Goal: Contribute content: Add original content to the website for others to see

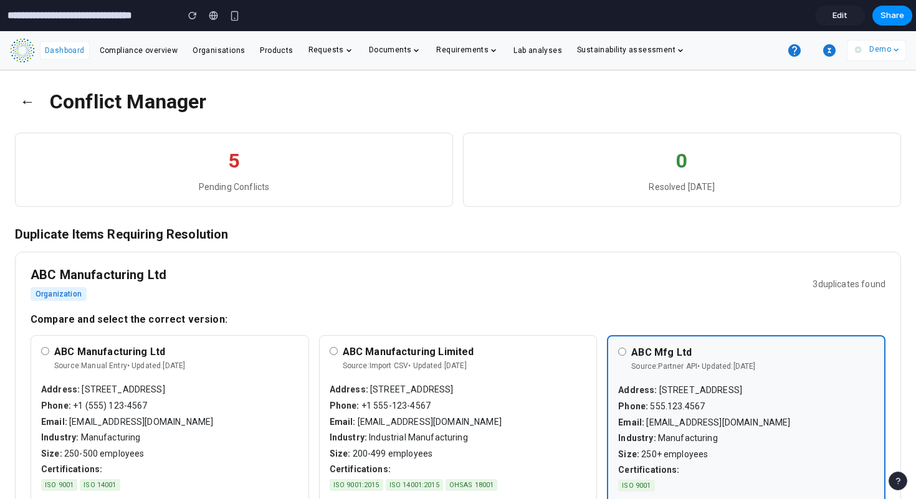
click at [27, 97] on button "←" at bounding box center [27, 101] width 25 height 32
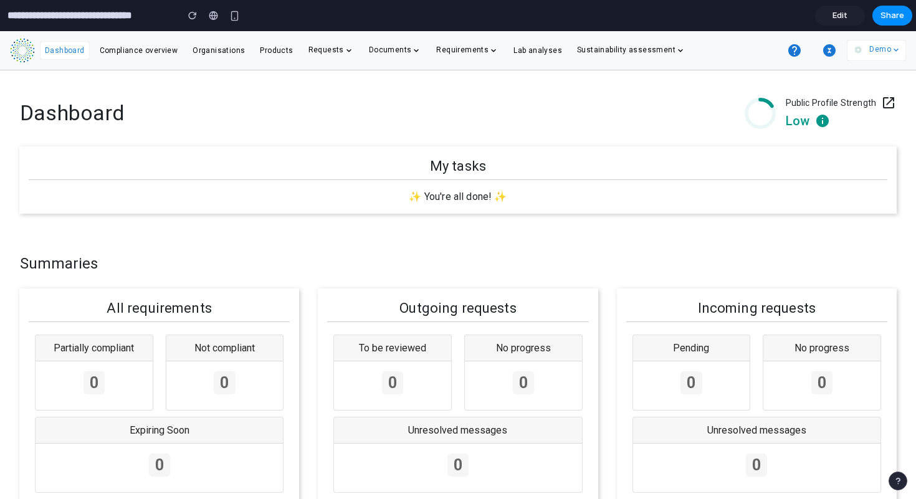
click at [827, 50] on icon "button" at bounding box center [829, 50] width 12 height 12
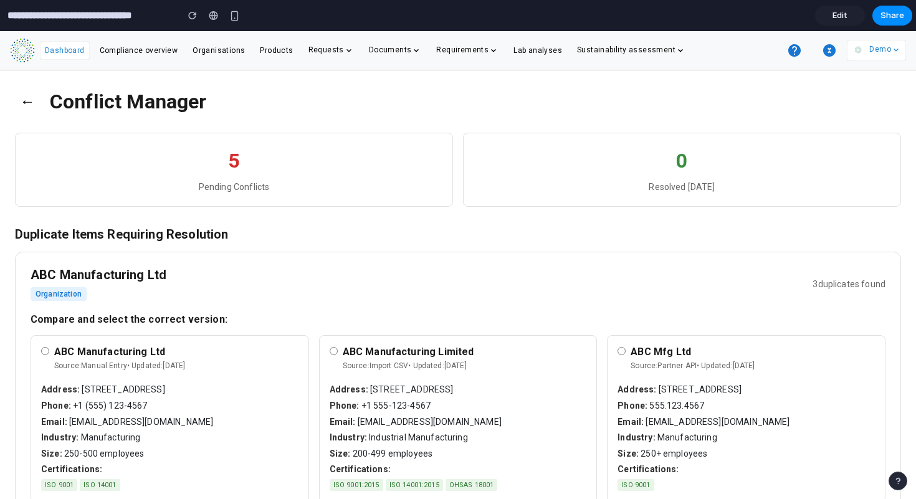
click at [844, 13] on span "Edit" at bounding box center [839, 15] width 15 height 12
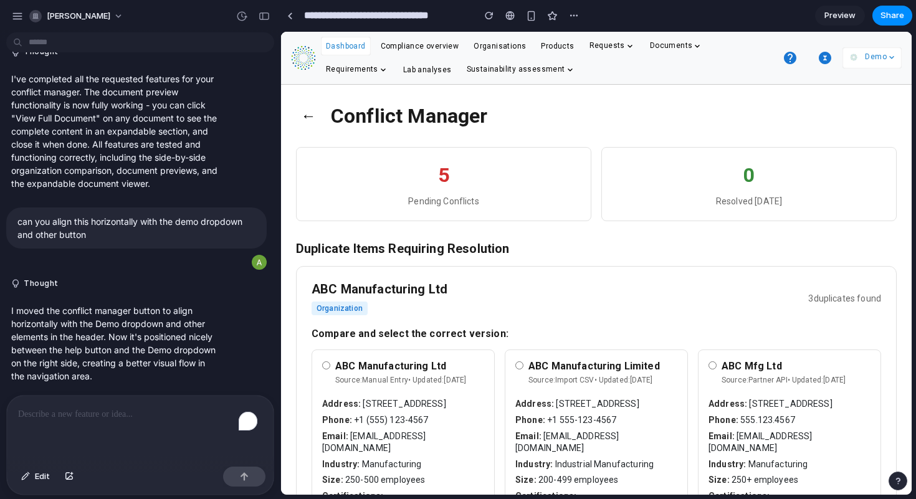
click at [56, 411] on p "To enrich screen reader interactions, please activate Accessibility in Grammarl…" at bounding box center [140, 414] width 244 height 15
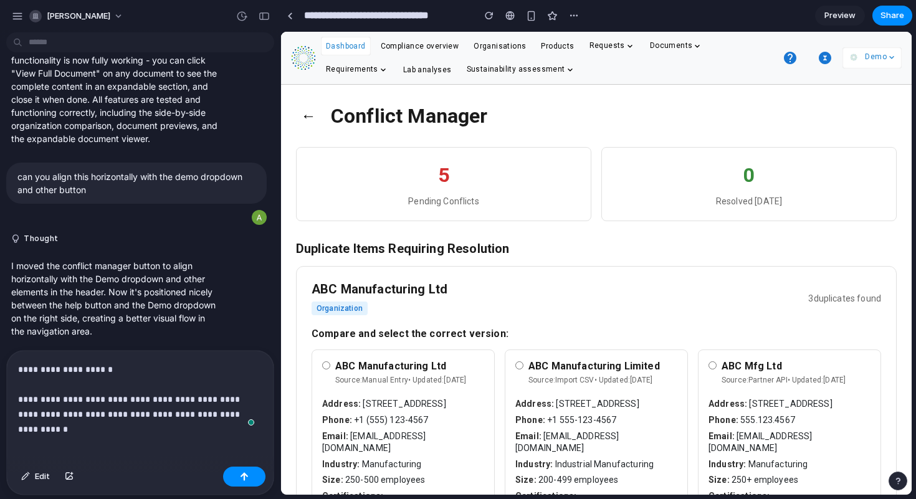
scroll to position [1261, 0]
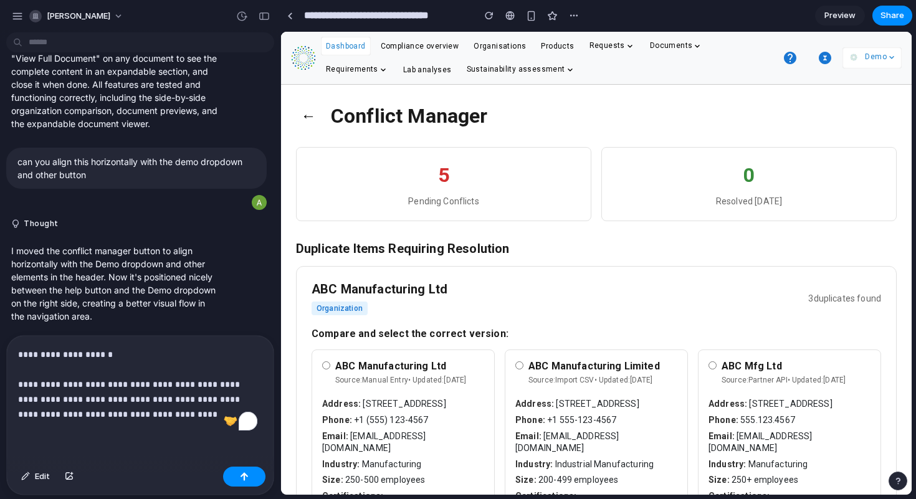
click at [181, 411] on p "**********" at bounding box center [137, 384] width 239 height 75
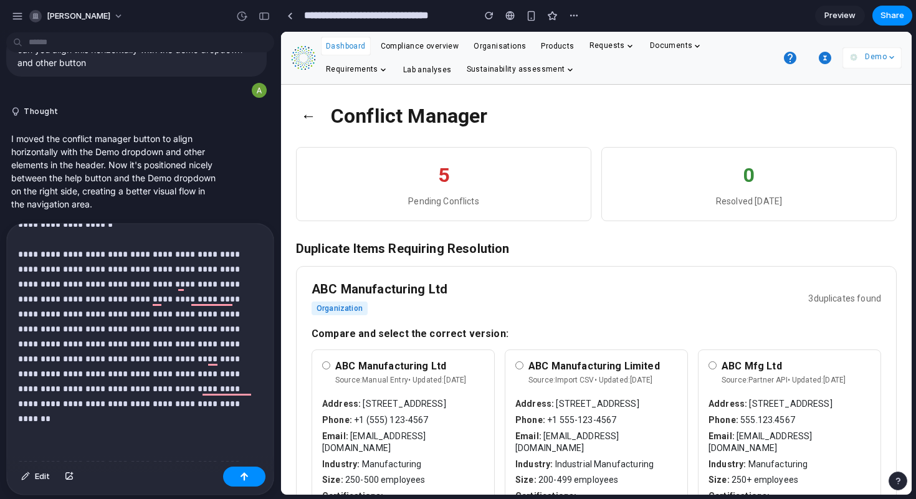
scroll to position [33, 0]
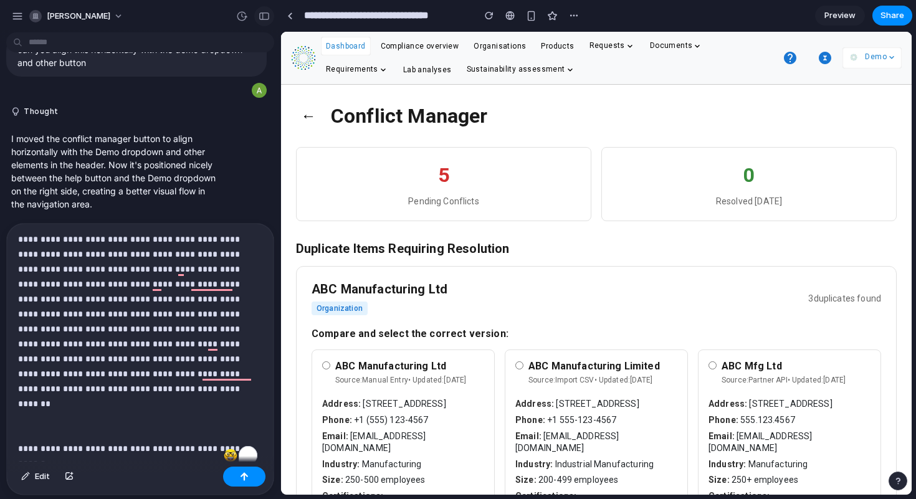
click at [267, 16] on div "button" at bounding box center [264, 16] width 11 height 9
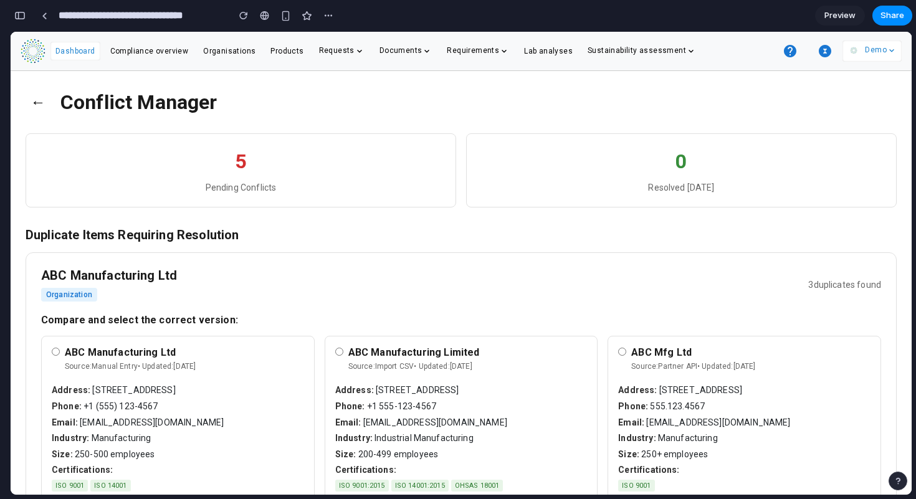
scroll to position [2653, 0]
click at [822, 47] on icon "button" at bounding box center [825, 51] width 12 height 12
click at [34, 104] on button "←" at bounding box center [38, 102] width 25 height 32
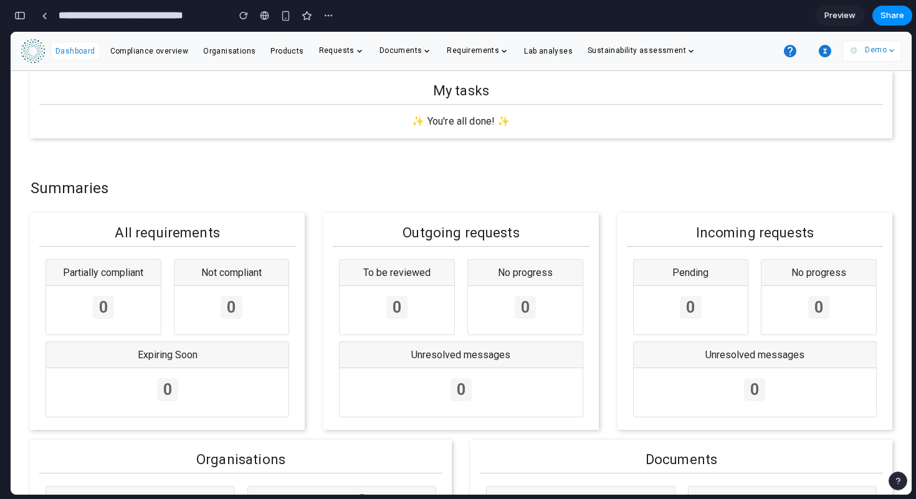
scroll to position [0, 0]
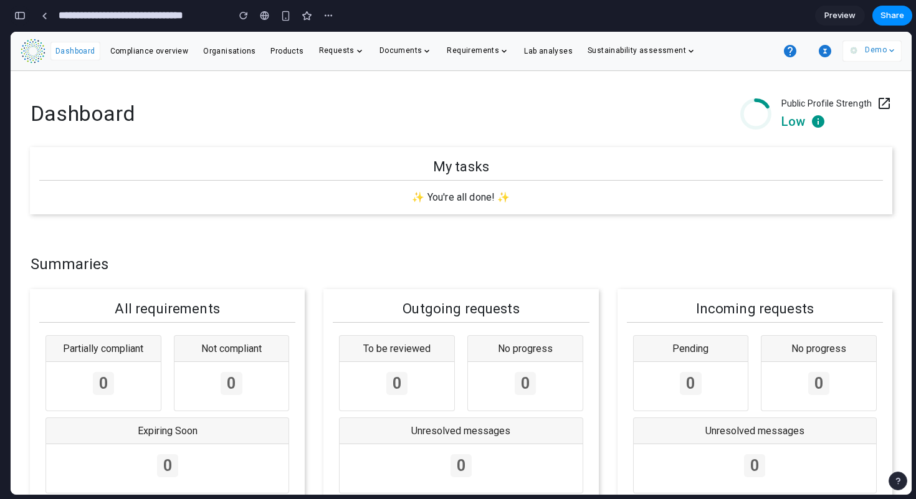
click at [22, 16] on div "button" at bounding box center [19, 15] width 11 height 9
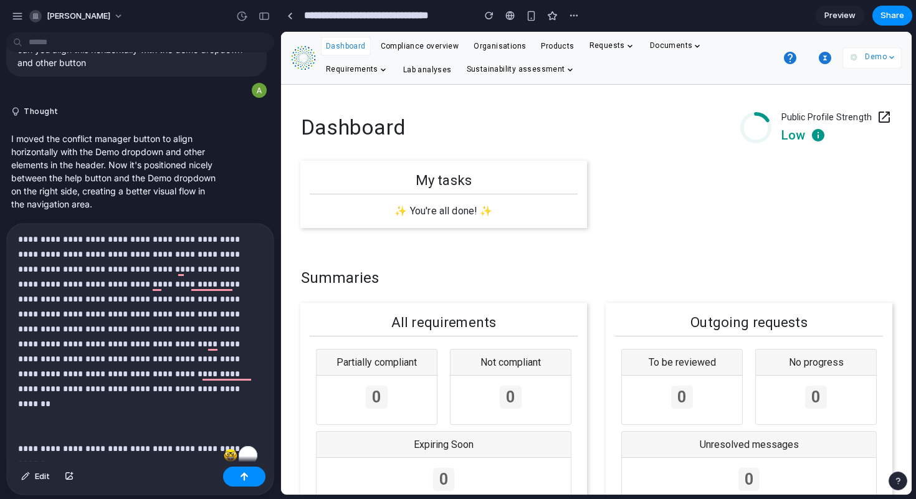
click at [58, 450] on p "**********" at bounding box center [137, 329] width 239 height 254
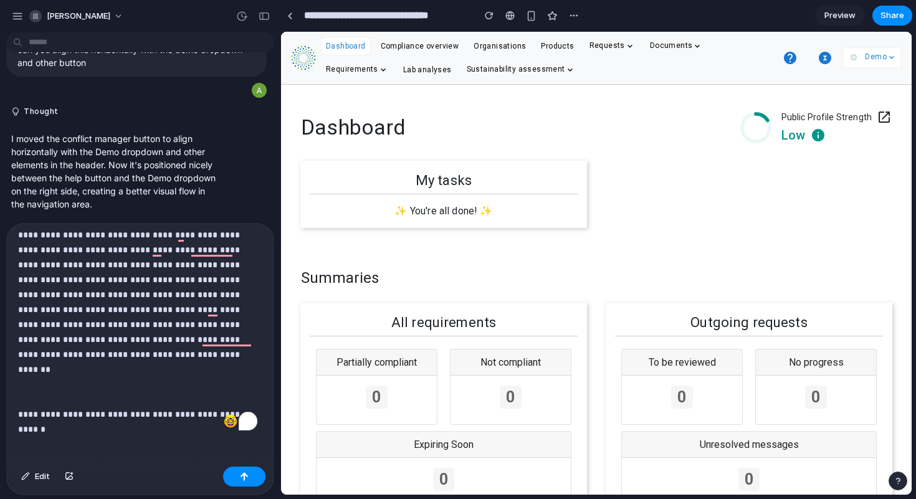
click at [64, 406] on p "**********" at bounding box center [137, 295] width 239 height 254
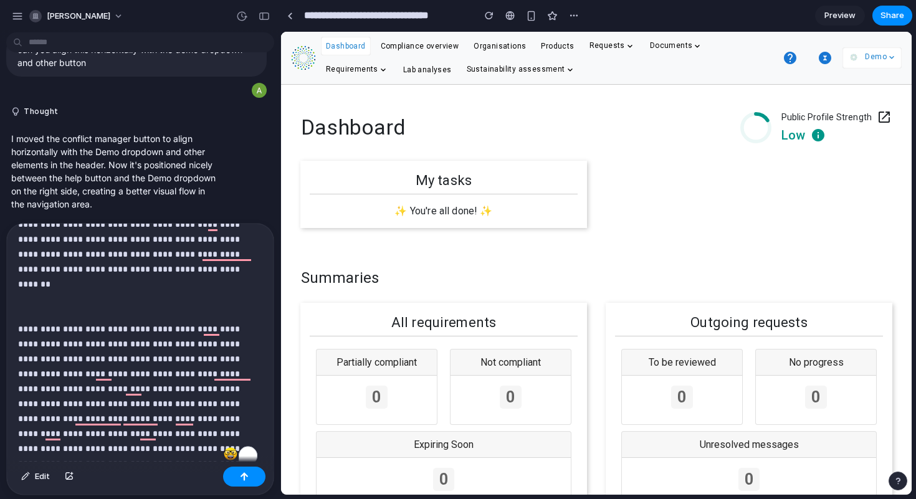
scroll to position [126, 0]
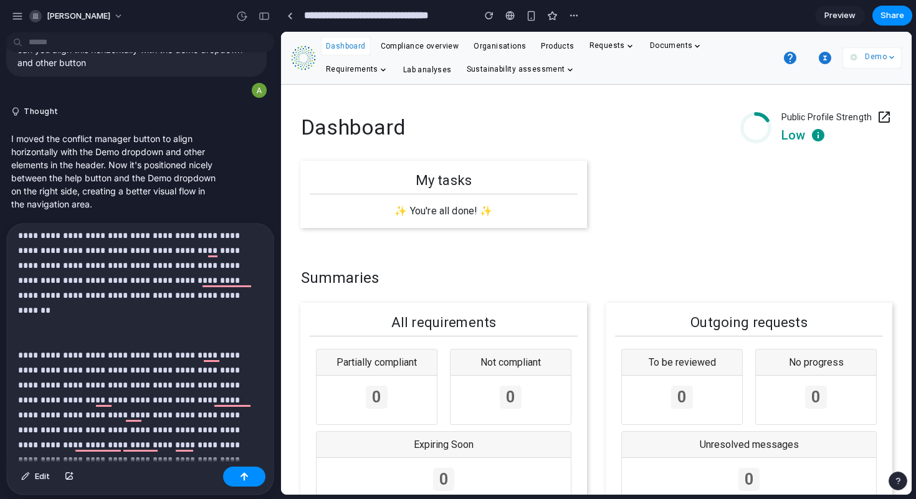
click at [106, 287] on p "**********" at bounding box center [137, 295] width 239 height 374
click at [100, 292] on p "**********" at bounding box center [137, 295] width 239 height 374
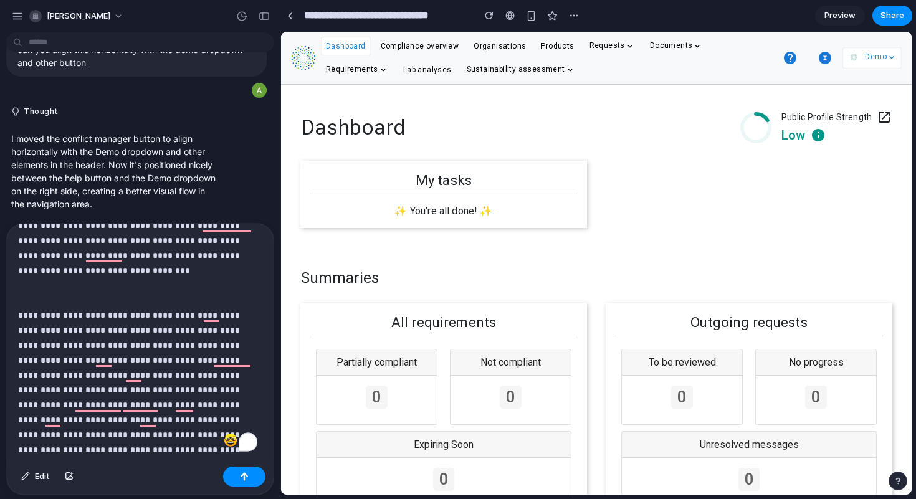
scroll to position [186, 0]
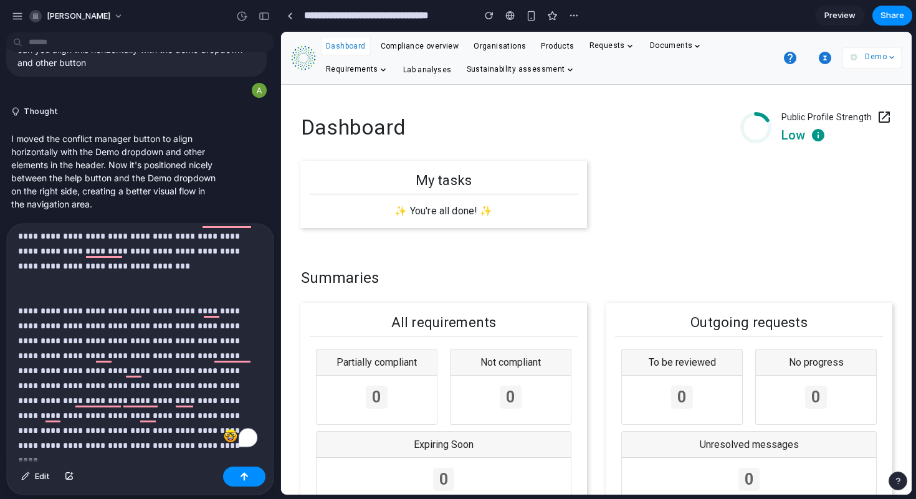
click at [156, 425] on p "**********" at bounding box center [137, 243] width 239 height 389
drag, startPoint x: 123, startPoint y: 448, endPoint x: 69, endPoint y: 445, distance: 54.9
click at [69, 445] on p "**********" at bounding box center [137, 251] width 239 height 404
click at [240, 471] on button "button" at bounding box center [244, 477] width 42 height 20
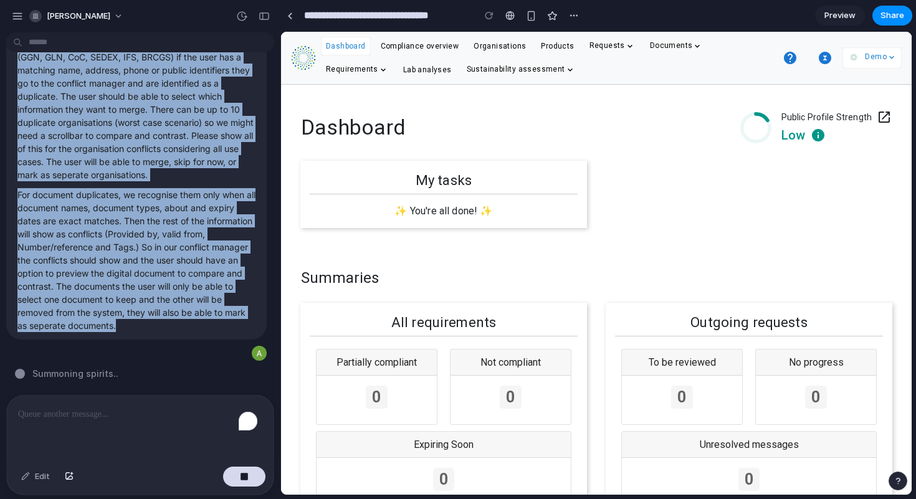
scroll to position [1607, 0]
drag, startPoint x: 153, startPoint y: 317, endPoint x: 25, endPoint y: 46, distance: 299.6
click at [25, 46] on div "alannah-byrne Build a conflict manager button next to the question mark button …" at bounding box center [140, 249] width 280 height 499
click at [145, 340] on div "To get more specific; We recognise duplicate organisations through name, countr…" at bounding box center [136, 168] width 260 height 343
click at [158, 328] on p "For document duplicates, we recognise them only when all document names, docume…" at bounding box center [136, 260] width 238 height 144
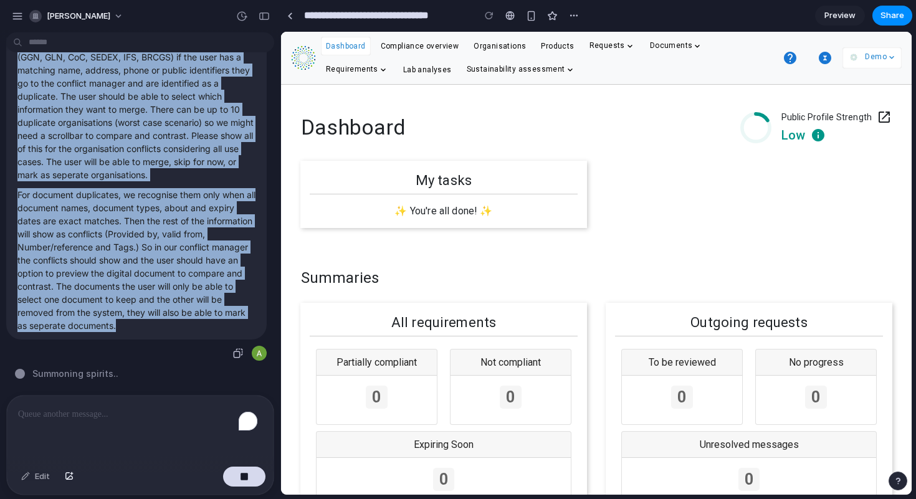
click at [153, 331] on p "For document duplicates, we recognise them only when all document names, docume…" at bounding box center [136, 260] width 238 height 144
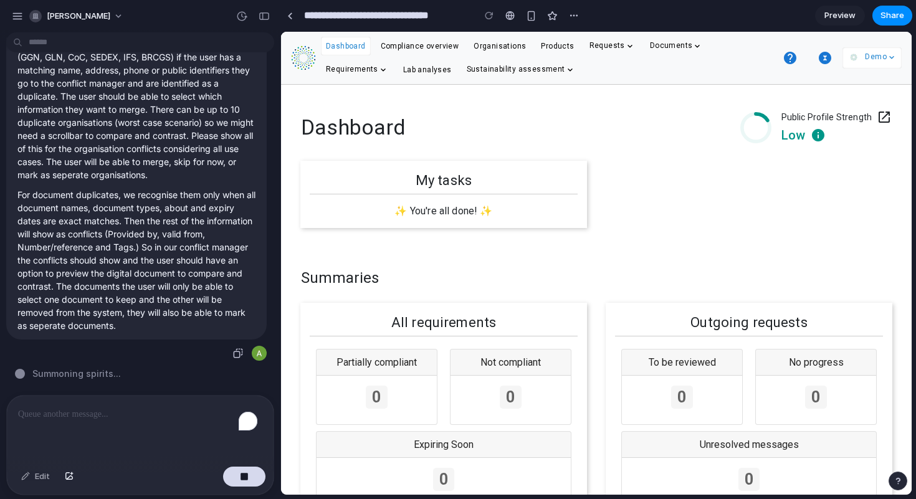
click at [148, 313] on p "For document duplicates, we recognise them only when all document names, docume…" at bounding box center [136, 260] width 238 height 144
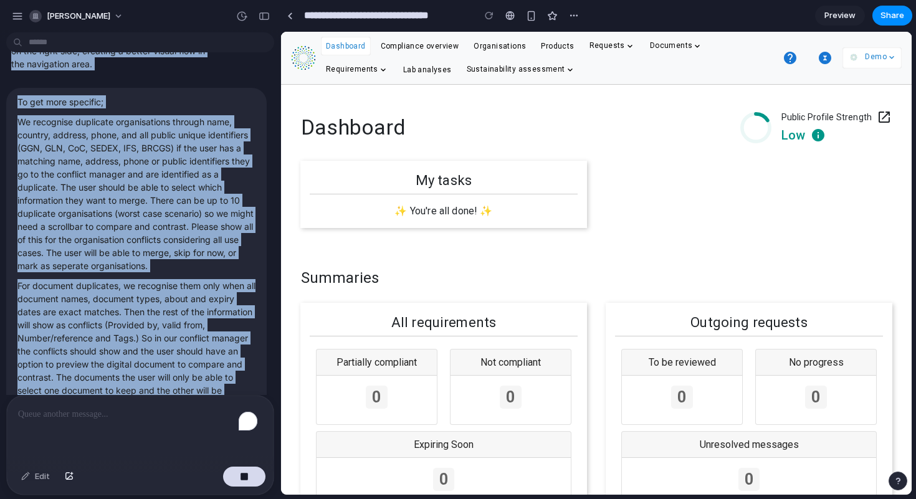
scroll to position [1293, 0]
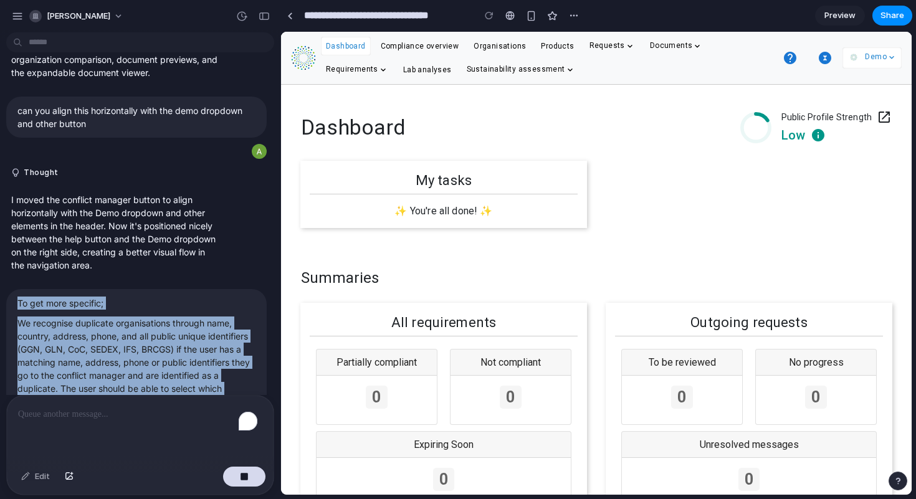
drag, startPoint x: 151, startPoint y: 331, endPoint x: 19, endPoint y: 318, distance: 132.7
click at [19, 318] on span "To get more specific; We recognise duplicate organisations through name, countr…" at bounding box center [136, 461] width 238 height 328
copy span "To get more specific; We recognise duplicate organisations through name, countr…"
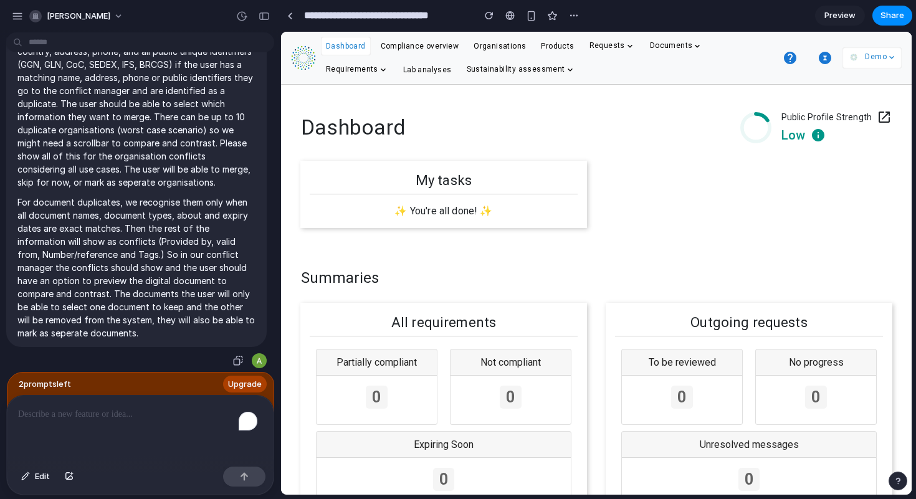
scroll to position [1956, 0]
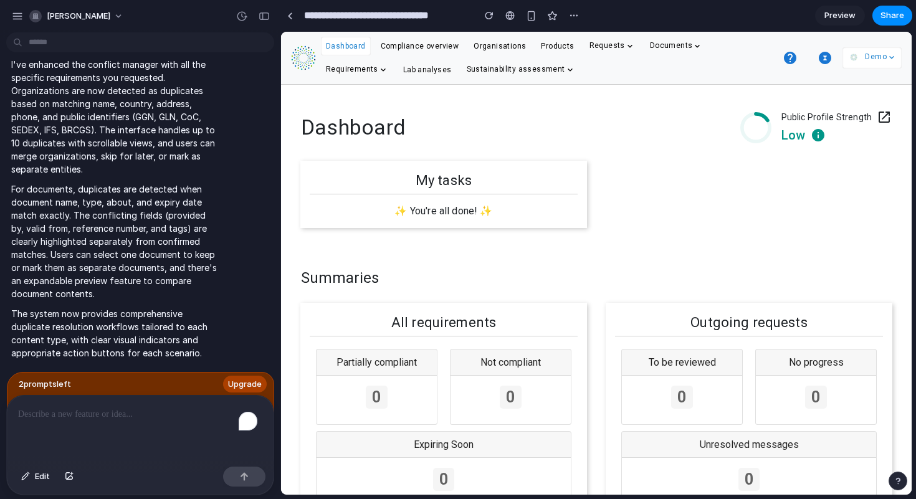
click at [148, 316] on p "The system now provides comprehensive duplicate resolution workflows tailored t…" at bounding box center [115, 333] width 208 height 52
click at [221, 280] on div "I've enhanced the conflict manager with all the specific requirements you reque…" at bounding box center [136, 208] width 260 height 316
click at [822, 61] on icon "button" at bounding box center [825, 58] width 12 height 12
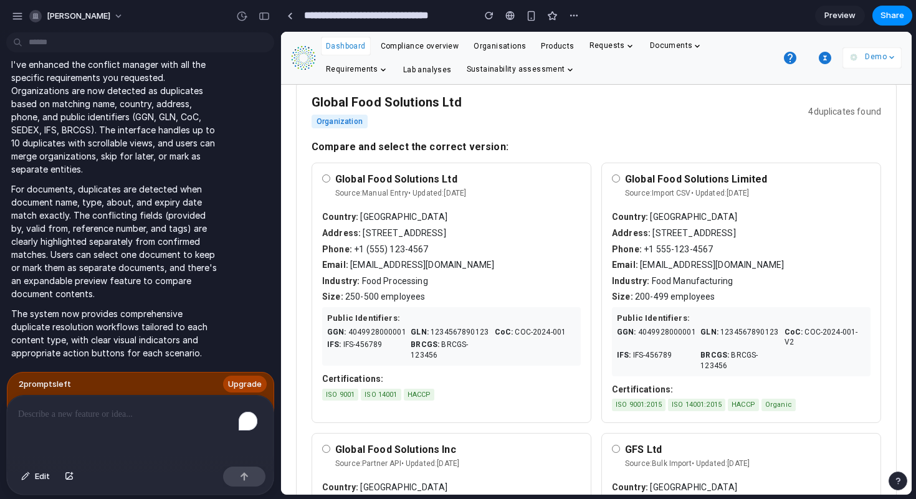
scroll to position [188, 0]
click at [265, 17] on div "button" at bounding box center [264, 16] width 11 height 9
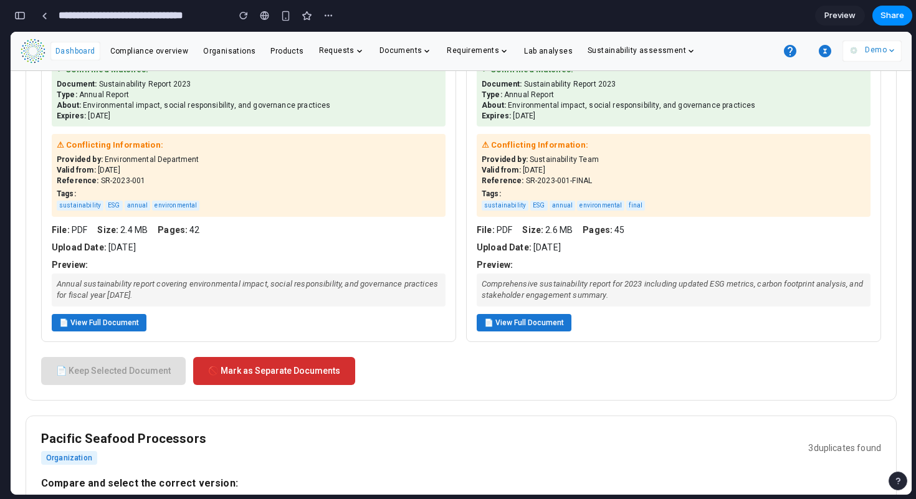
scroll to position [1287, 0]
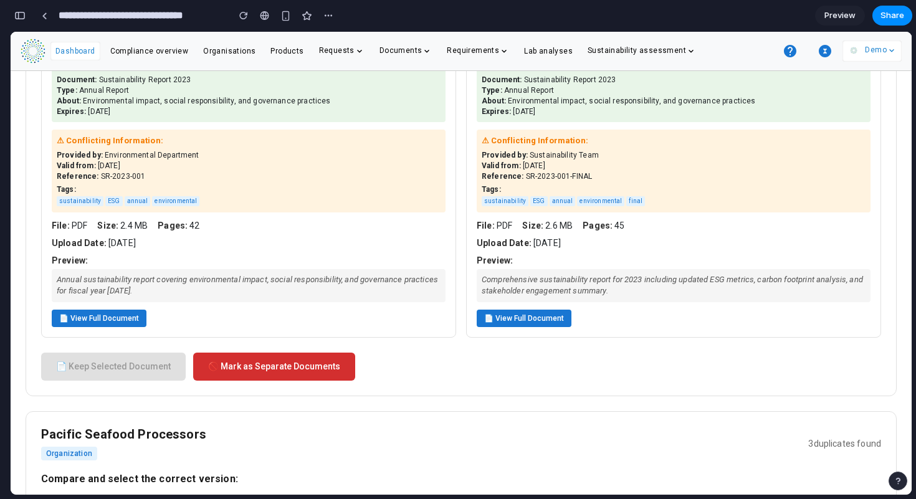
click at [83, 328] on button "📄 View Full Document" at bounding box center [99, 319] width 95 height 18
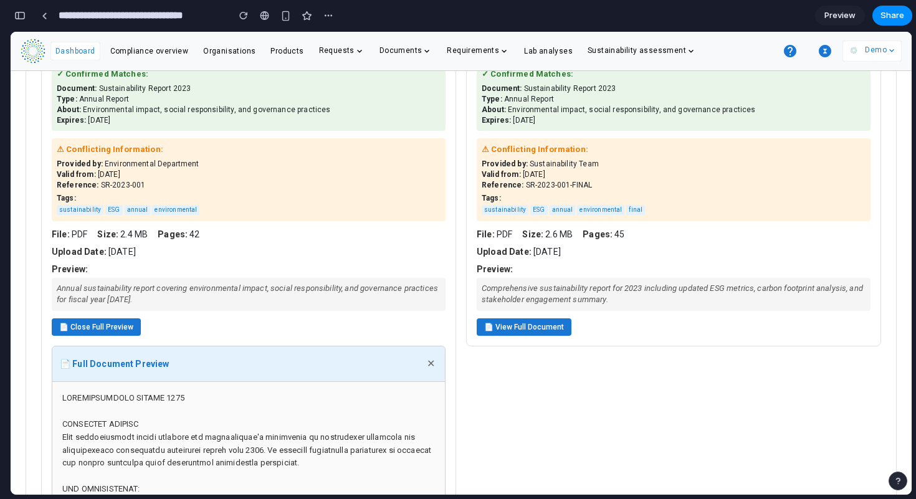
click at [83, 336] on button "📄 Close Full Preview" at bounding box center [96, 327] width 89 height 18
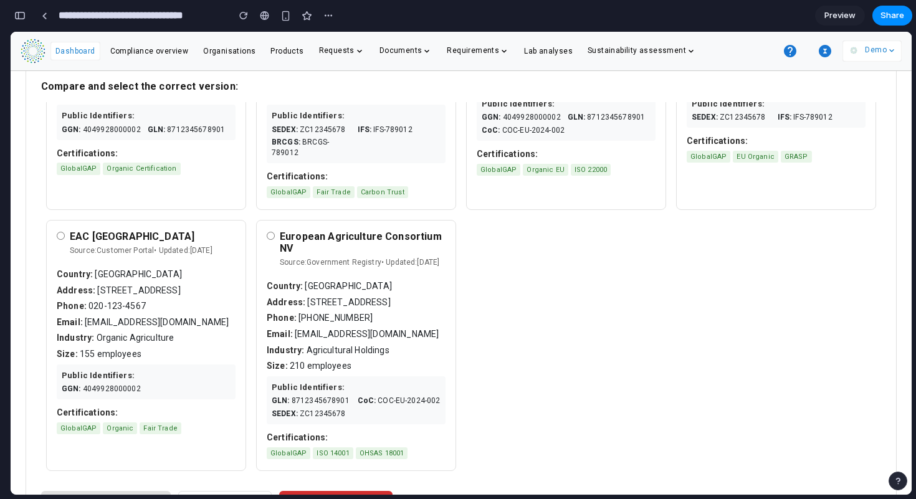
scroll to position [691, 0]
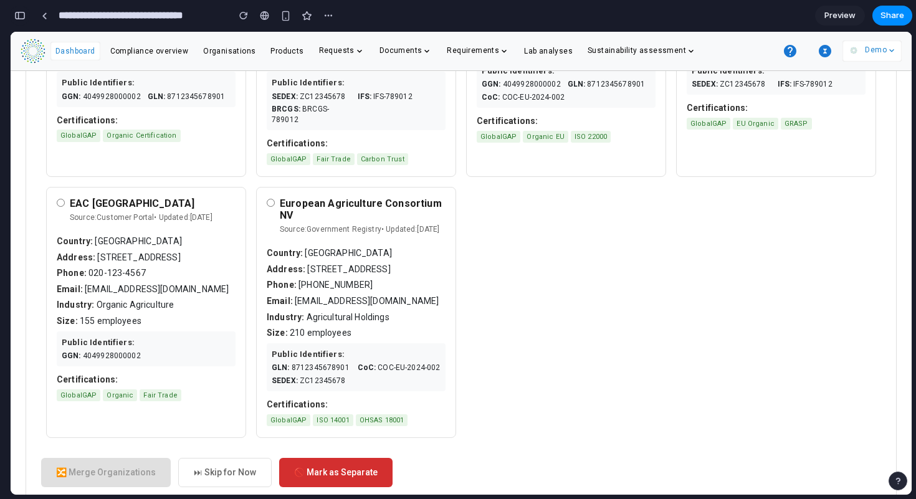
click at [24, 19] on div "button" at bounding box center [19, 15] width 11 height 9
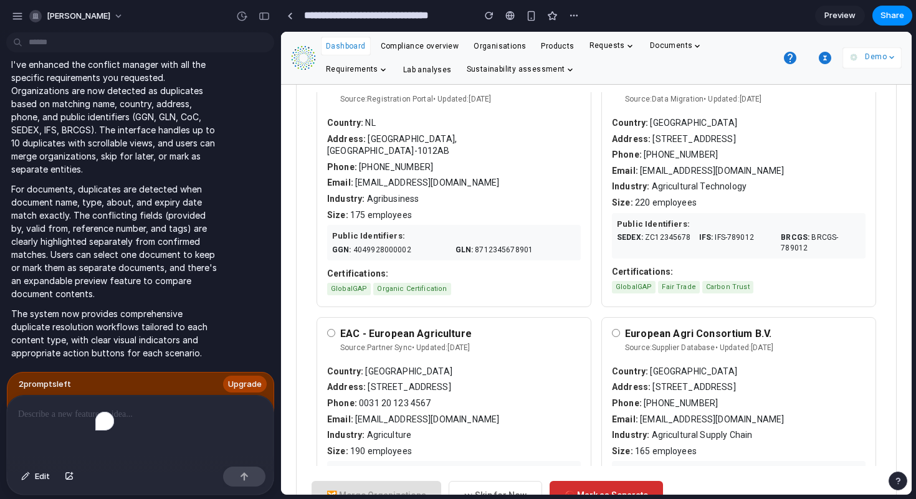
scroll to position [701, 0]
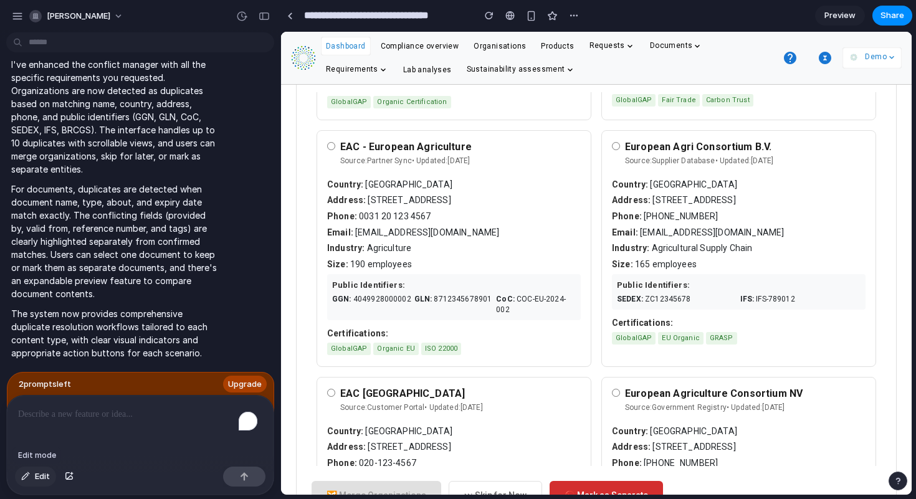
click at [32, 479] on button "Edit" at bounding box center [35, 477] width 41 height 20
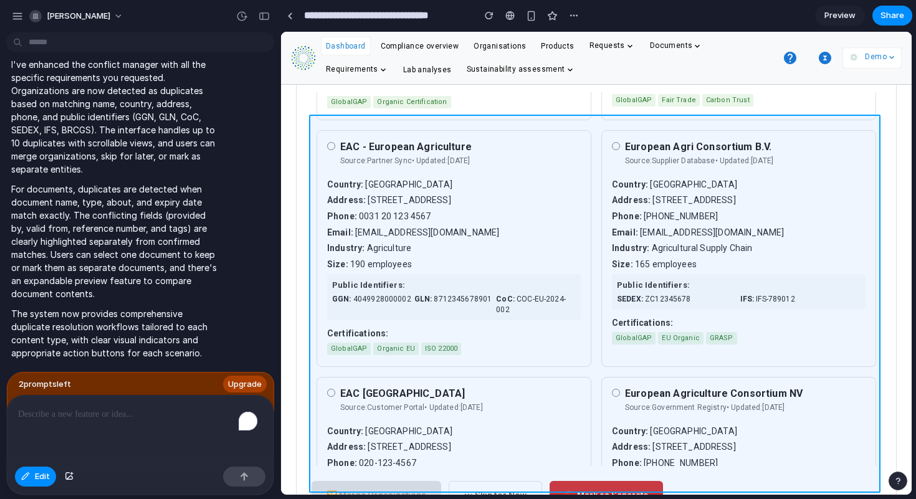
click at [875, 213] on div at bounding box center [597, 263] width 630 height 462
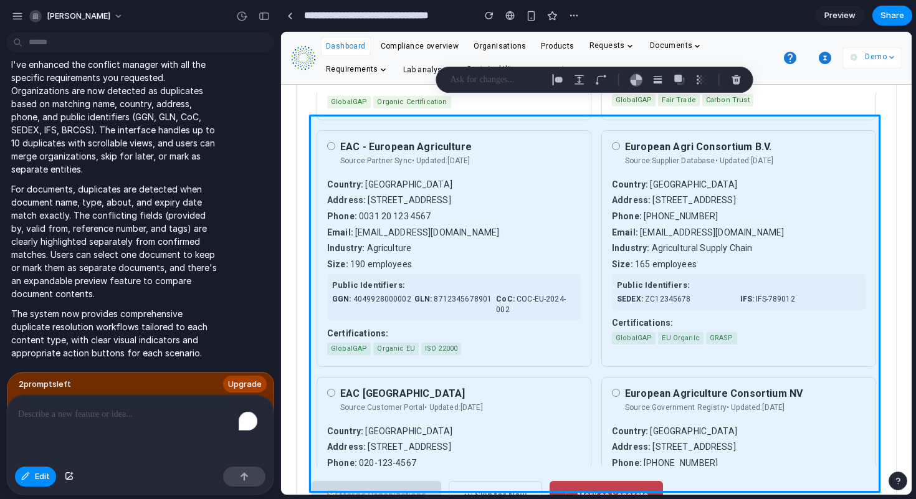
click at [78, 434] on div "To enrich screen reader interactions, please activate Accessibility in Grammarl…" at bounding box center [140, 429] width 267 height 66
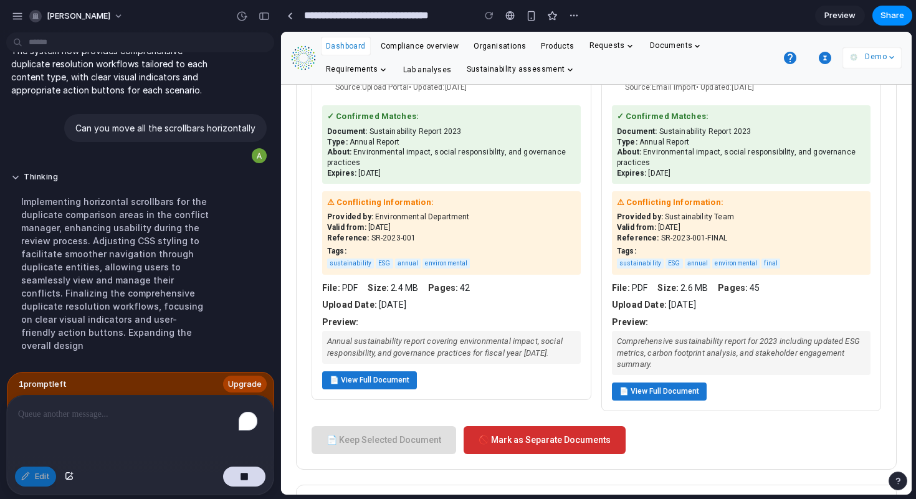
scroll to position [1488, 0]
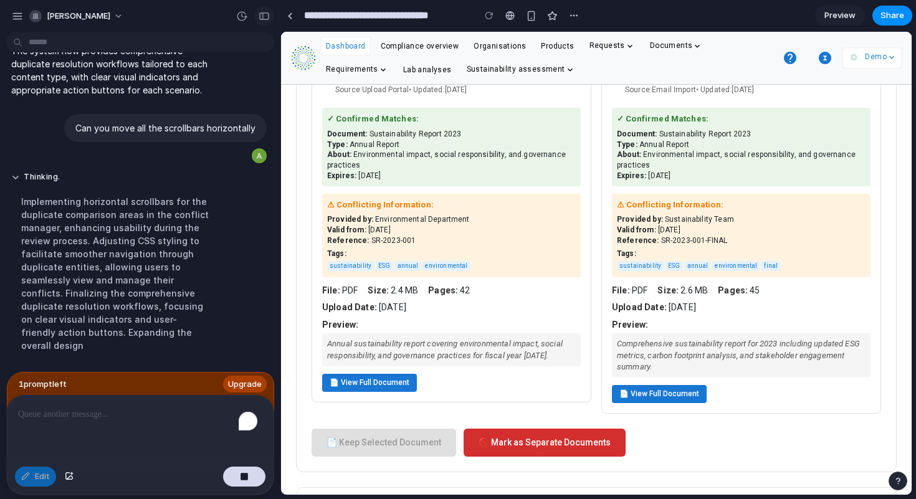
click at [265, 16] on div "button" at bounding box center [264, 16] width 11 height 9
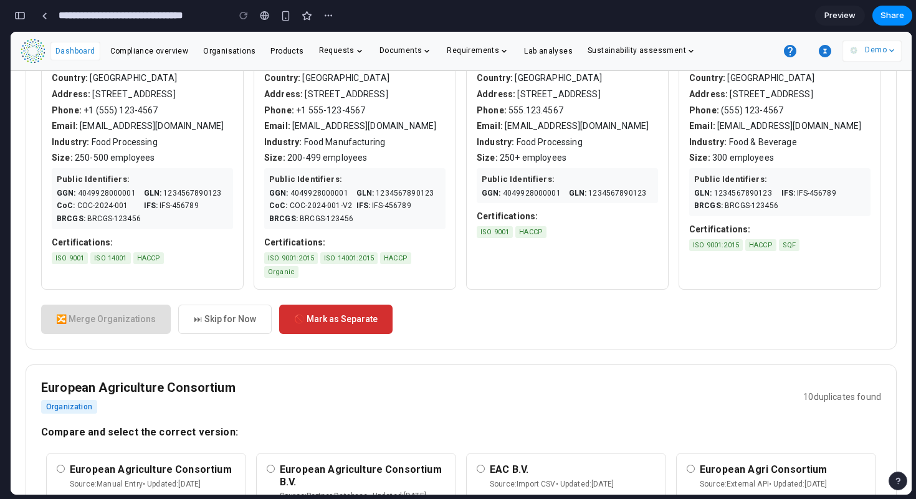
scroll to position [231, 0]
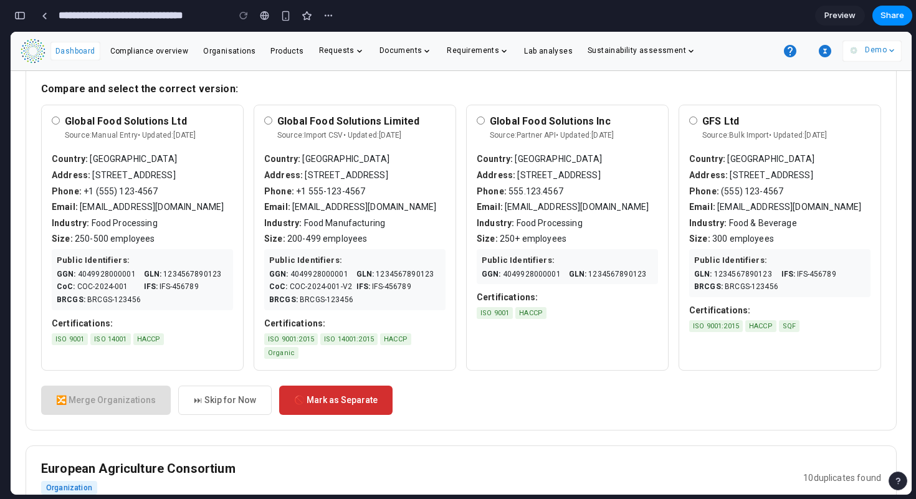
click at [88, 55] on span "Dashboard" at bounding box center [75, 51] width 40 height 9
click at [85, 45] on link "Dashboard" at bounding box center [75, 50] width 40 height 12
click at [46, 7] on link at bounding box center [44, 15] width 19 height 19
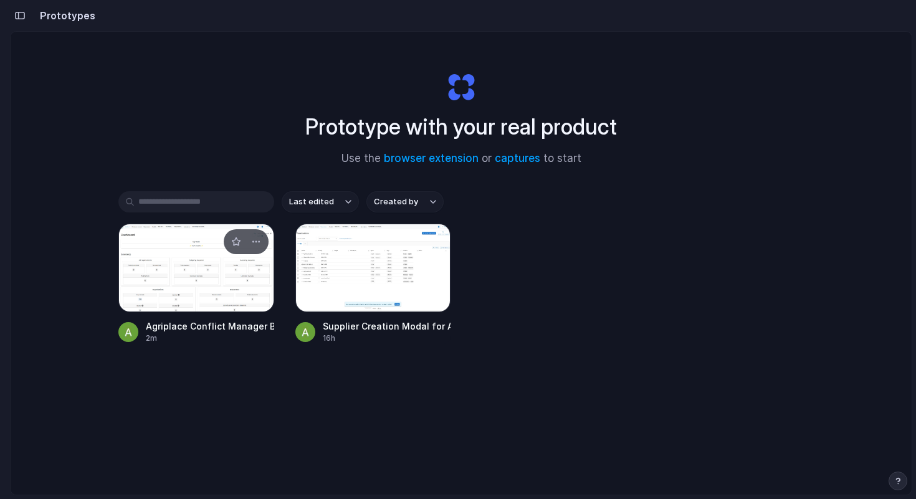
click at [221, 276] on div at bounding box center [196, 268] width 156 height 88
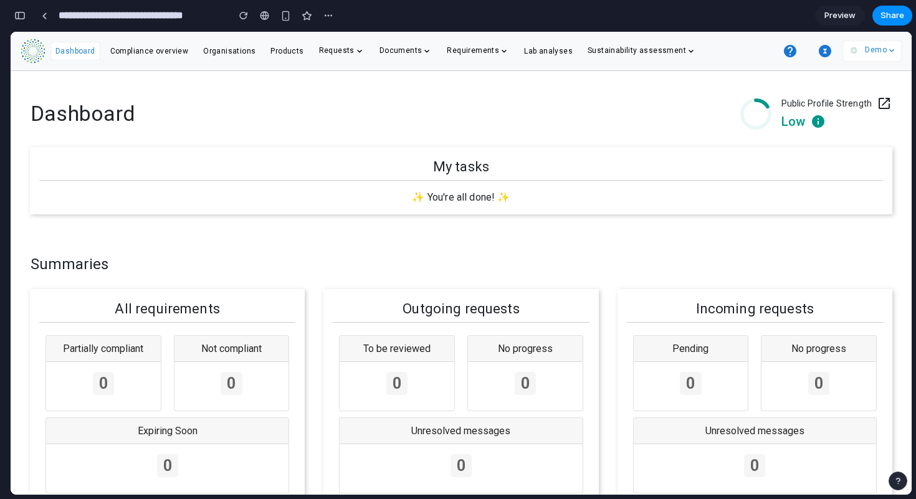
click at [824, 52] on icon "button" at bounding box center [825, 51] width 12 height 12
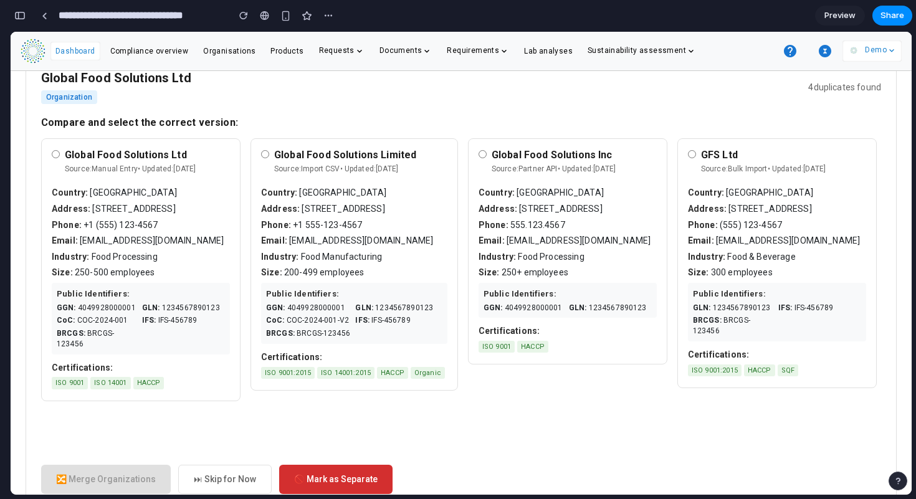
scroll to position [201, 0]
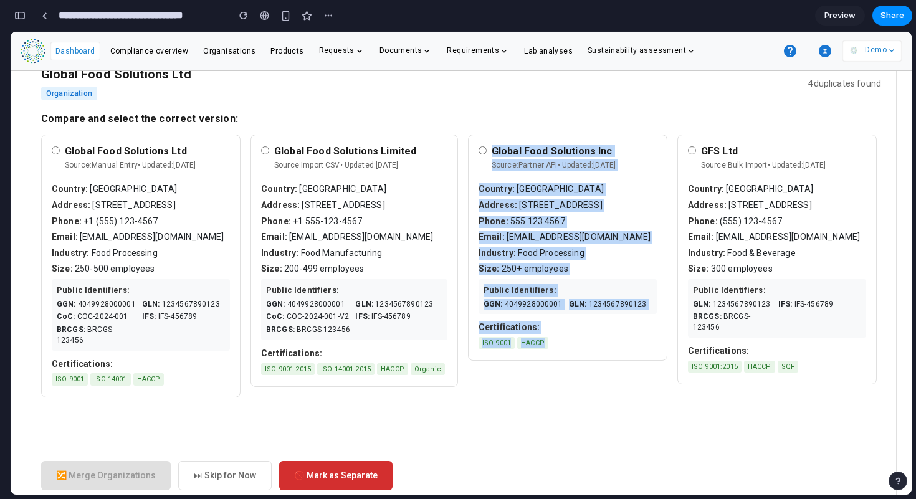
drag, startPoint x: 471, startPoint y: 442, endPoint x: 645, endPoint y: 436, distance: 174.5
click at [645, 437] on div "Global Food Solutions Ltd Source: Manual Entry • Updated: [DATE] Country: [GEOG…" at bounding box center [461, 290] width 840 height 311
click at [677, 389] on div "GFS Ltd Source: Bulk Import • Updated: [DATE] Country: [GEOGRAPHIC_DATA] Addres…" at bounding box center [776, 288] width 199 height 307
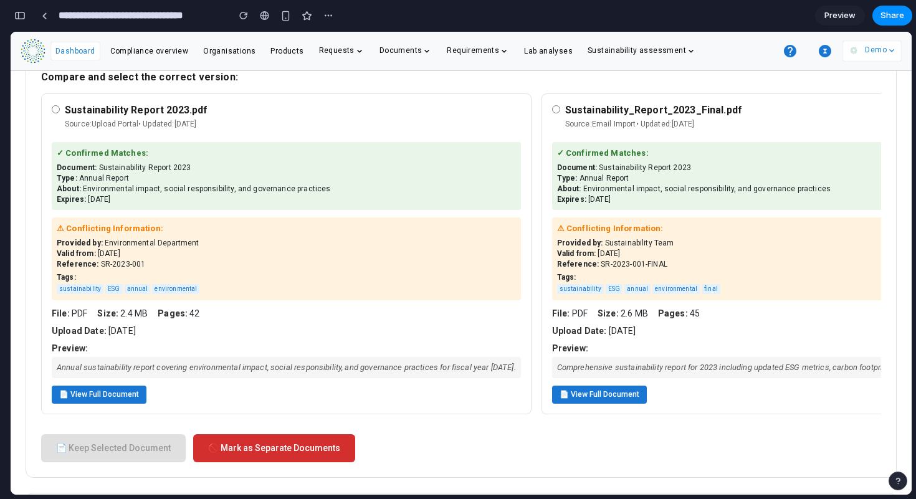
scroll to position [1117, 0]
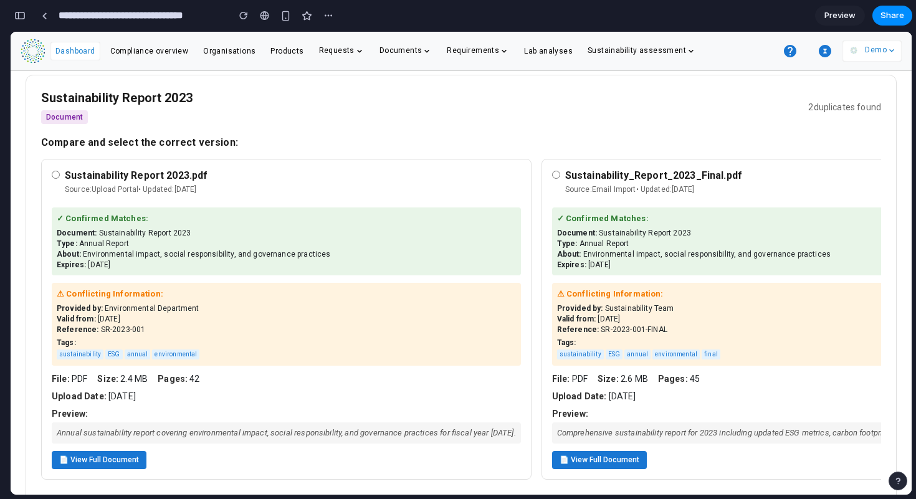
click at [97, 460] on button "📄 View Full Document" at bounding box center [99, 460] width 95 height 18
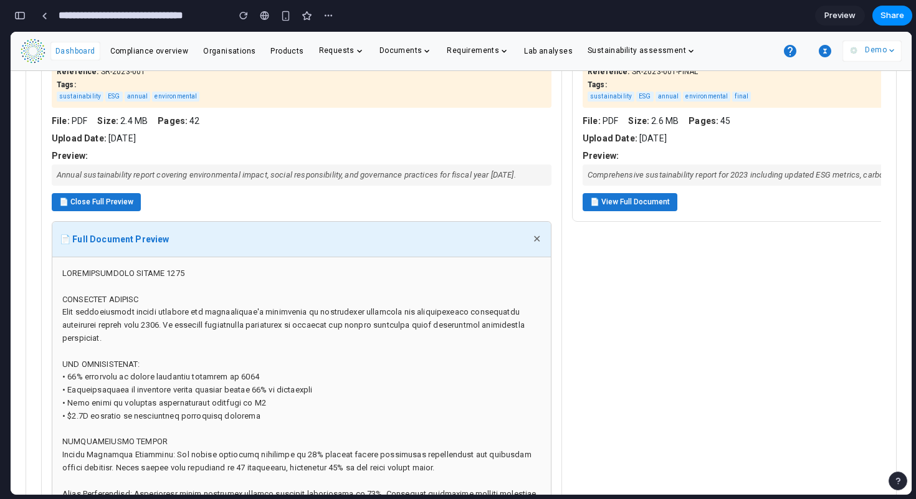
scroll to position [1344, 0]
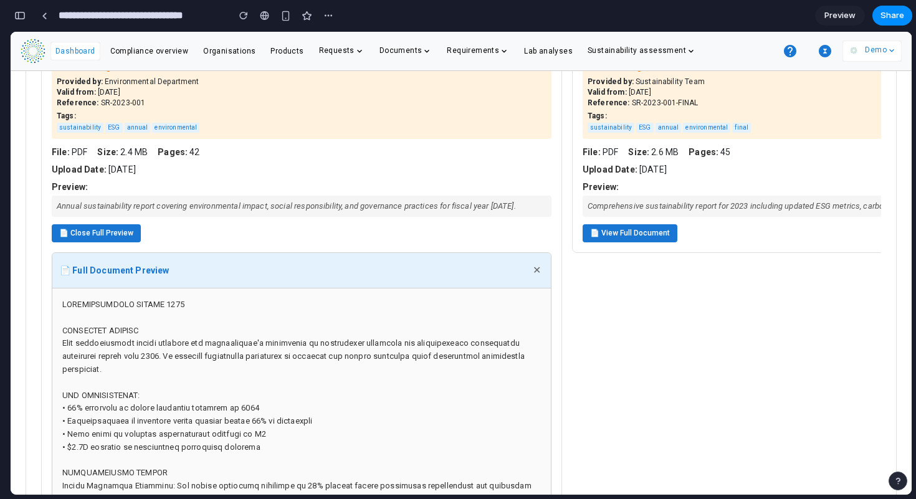
click at [105, 226] on button "📄 Close Full Preview" at bounding box center [96, 233] width 89 height 18
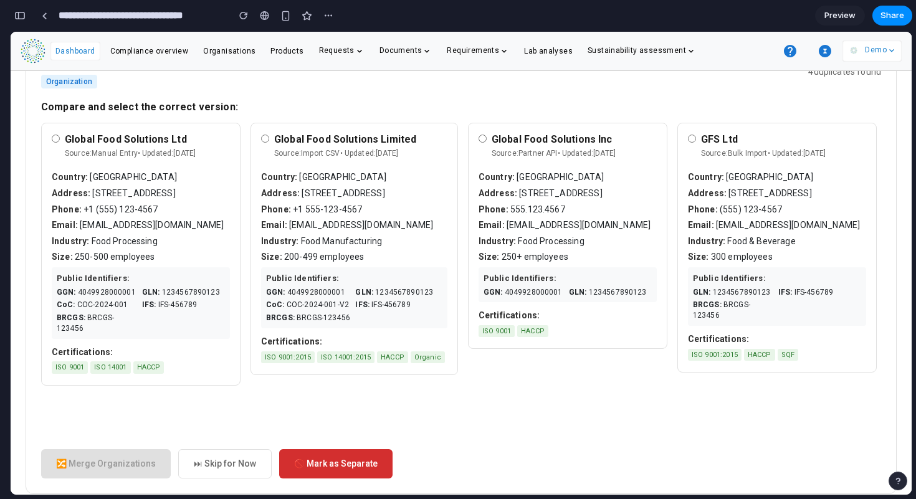
scroll to position [0, 0]
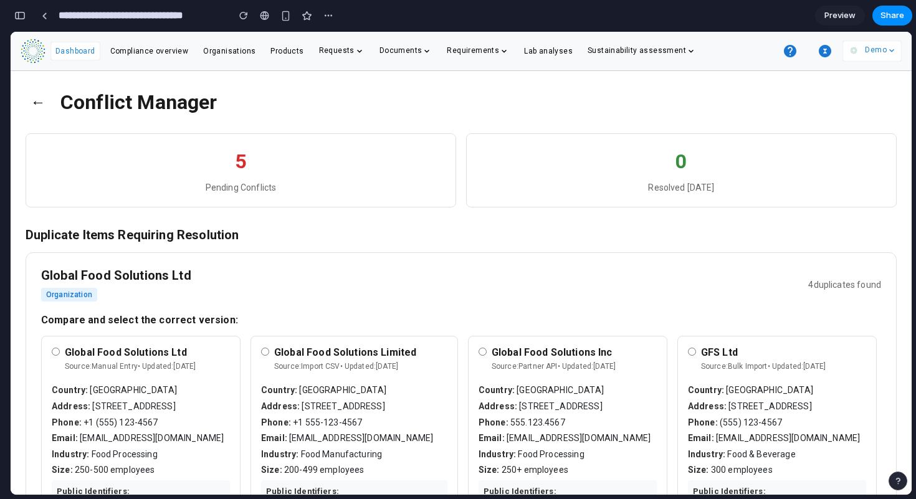
click at [36, 105] on button "←" at bounding box center [38, 102] width 25 height 32
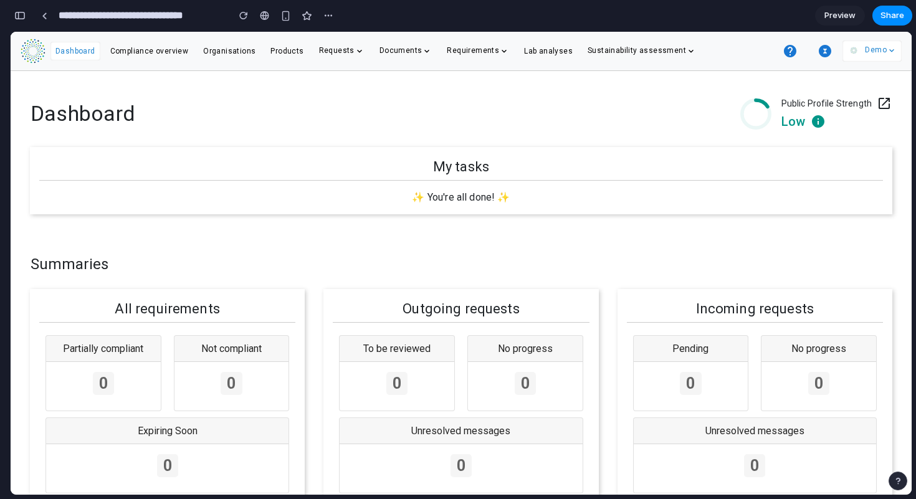
click at [823, 51] on icon "button" at bounding box center [825, 51] width 12 height 12
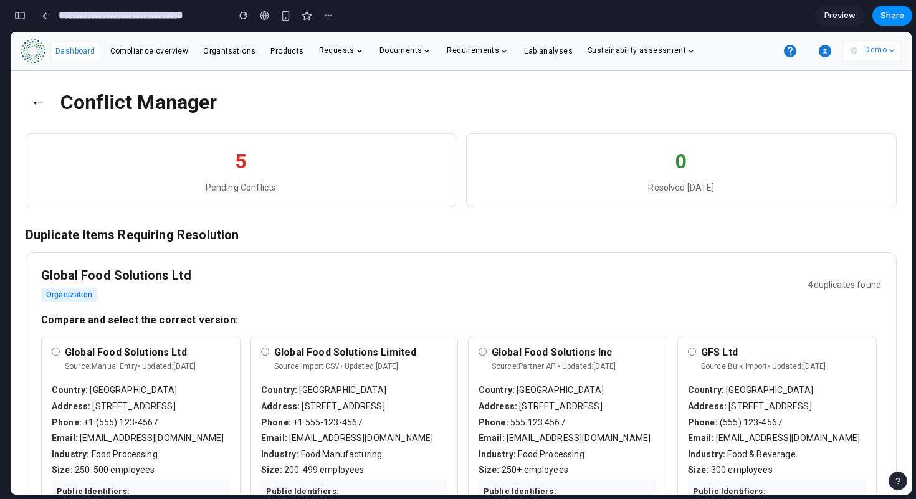
click at [824, 49] on icon "button" at bounding box center [825, 51] width 12 height 12
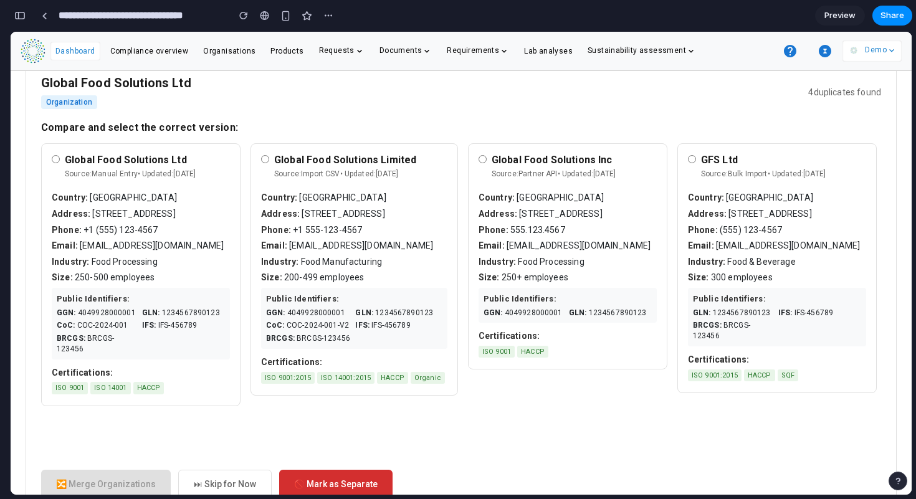
click at [396, 247] on div "Email: [EMAIL_ADDRESS][DOMAIN_NAME]" at bounding box center [354, 246] width 186 height 12
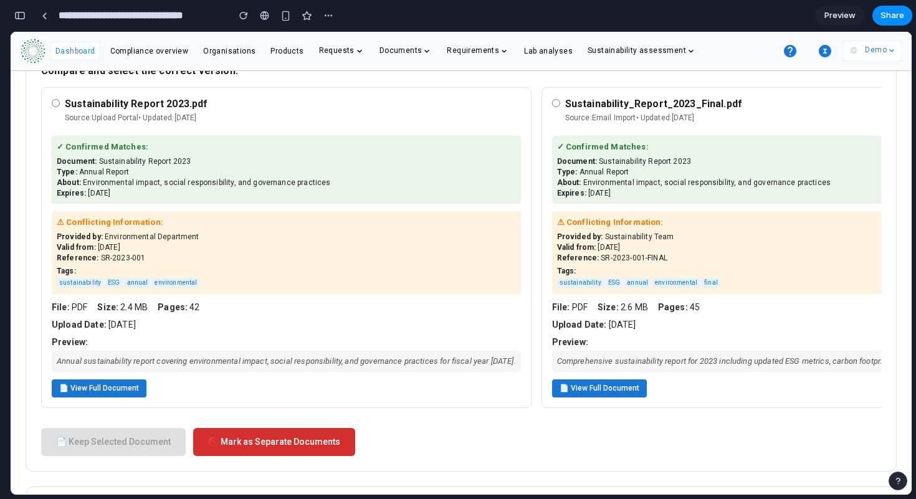
scroll to position [1189, 0]
click at [81, 390] on button "📄 View Full Document" at bounding box center [99, 388] width 95 height 18
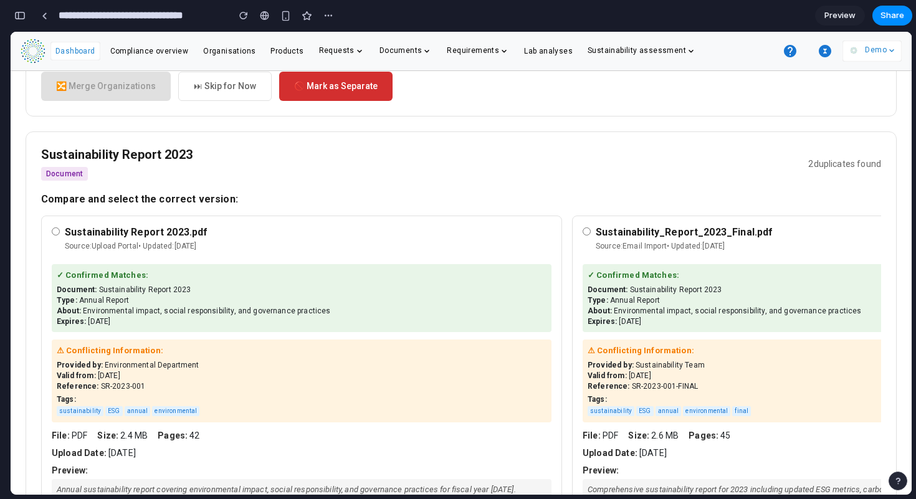
scroll to position [1241, 0]
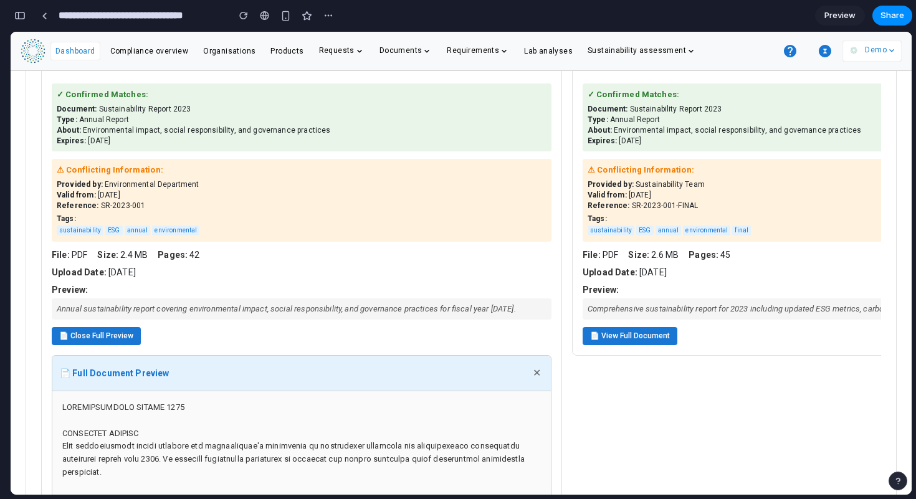
click at [534, 368] on button "✕" at bounding box center [536, 373] width 13 height 20
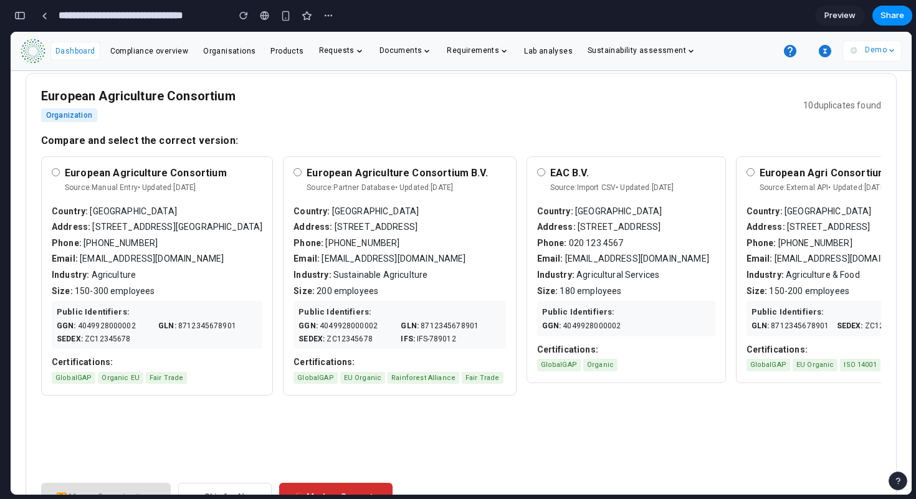
scroll to position [517, 0]
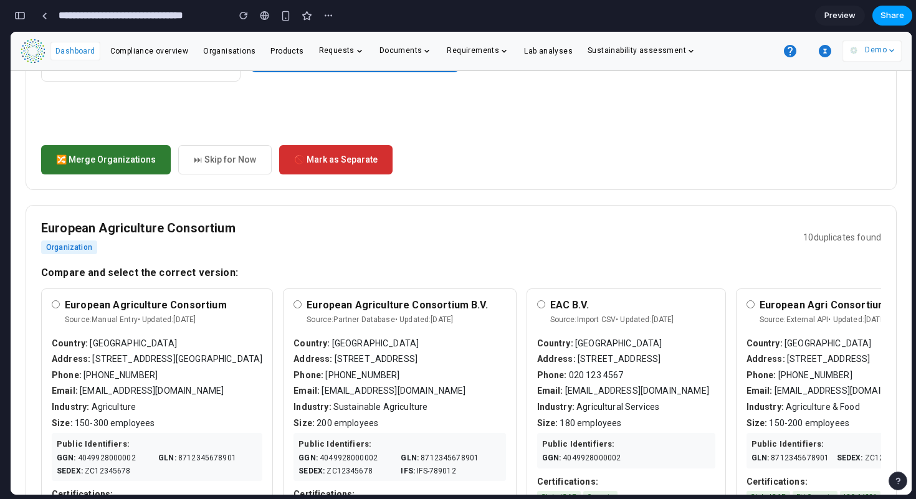
click at [900, 20] on span "Share" at bounding box center [892, 15] width 24 height 12
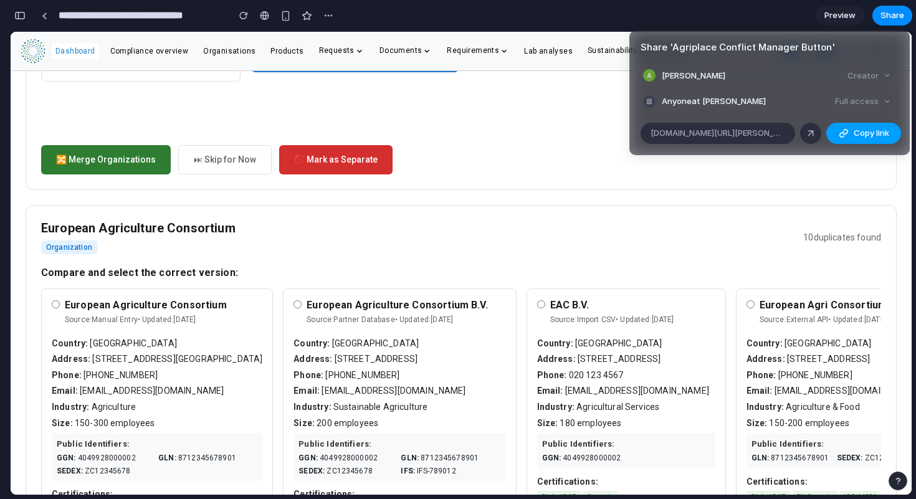
click at [860, 141] on button "Copy link" at bounding box center [863, 133] width 75 height 21
click at [768, 15] on div "Share ' Agriplace Conflict Manager Button ' [PERSON_NAME] Creator Anyone at [PE…" at bounding box center [458, 249] width 916 height 499
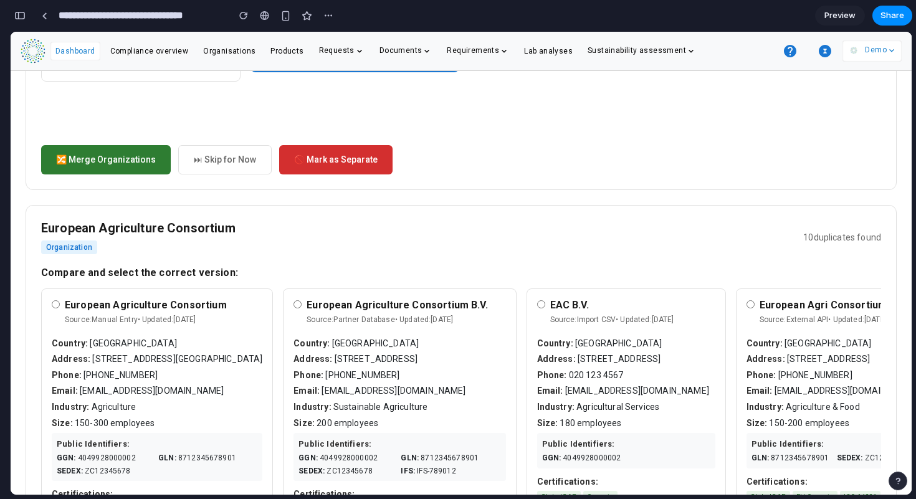
scroll to position [526, 0]
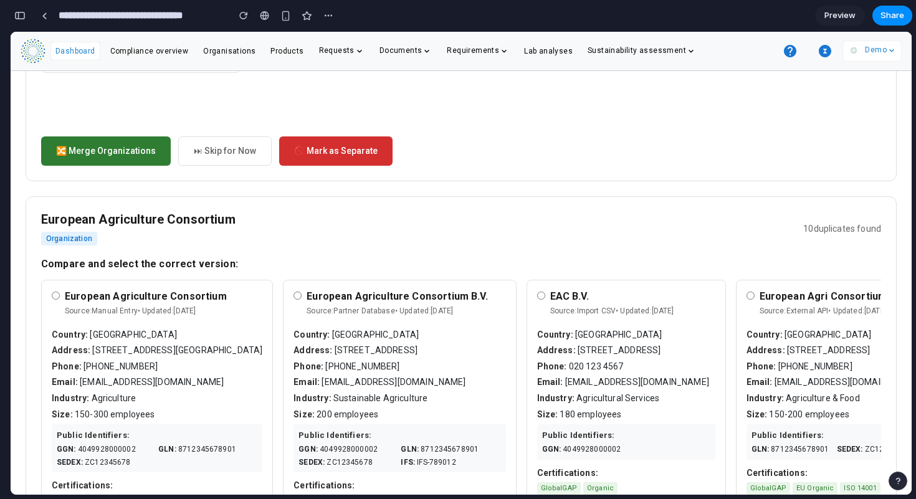
click at [832, 21] on span "Preview" at bounding box center [839, 15] width 31 height 12
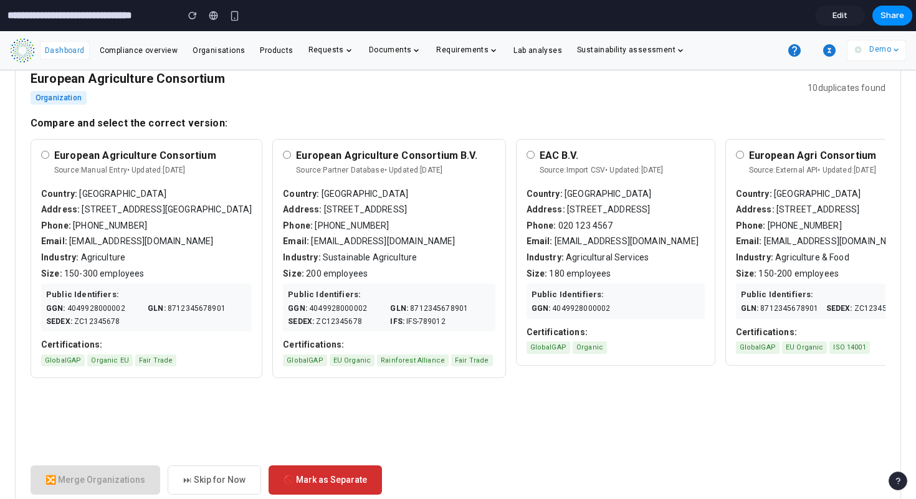
scroll to position [665, 0]
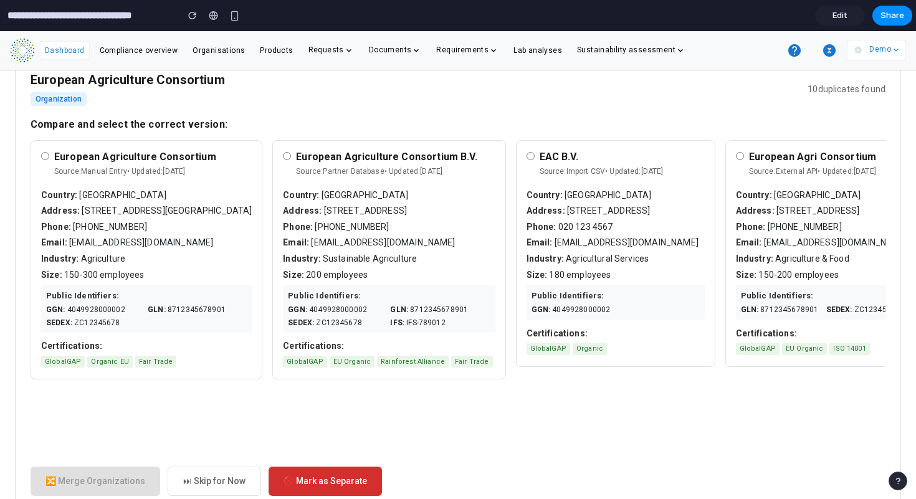
click at [844, 12] on span "Edit" at bounding box center [839, 15] width 15 height 12
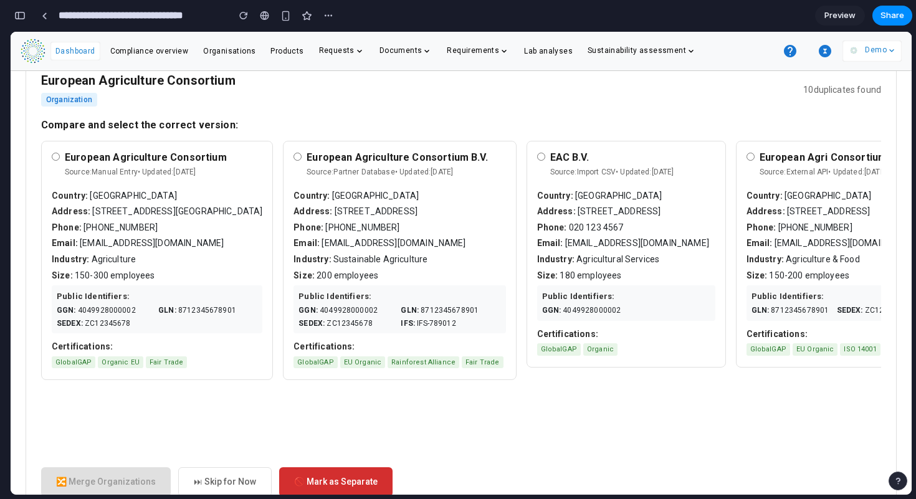
scroll to position [4790, 0]
click at [21, 14] on div "button" at bounding box center [19, 15] width 11 height 9
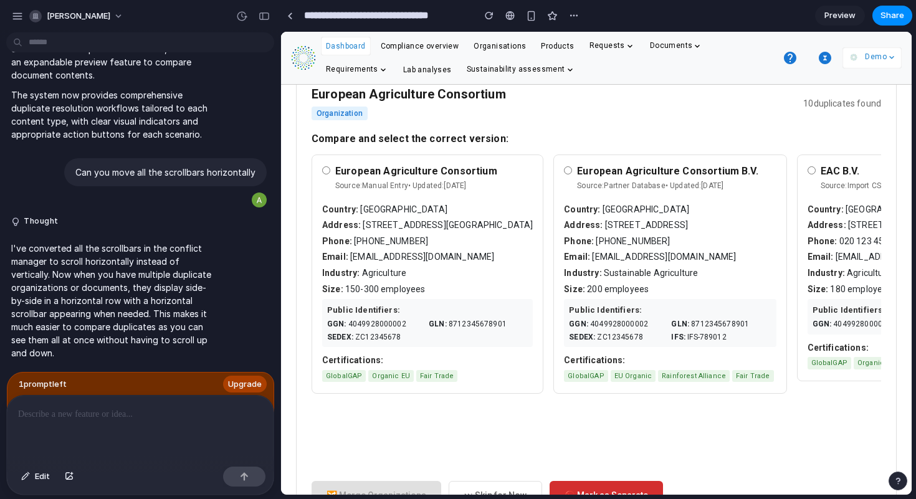
scroll to position [0, 0]
click at [38, 477] on span "Edit" at bounding box center [42, 476] width 15 height 12
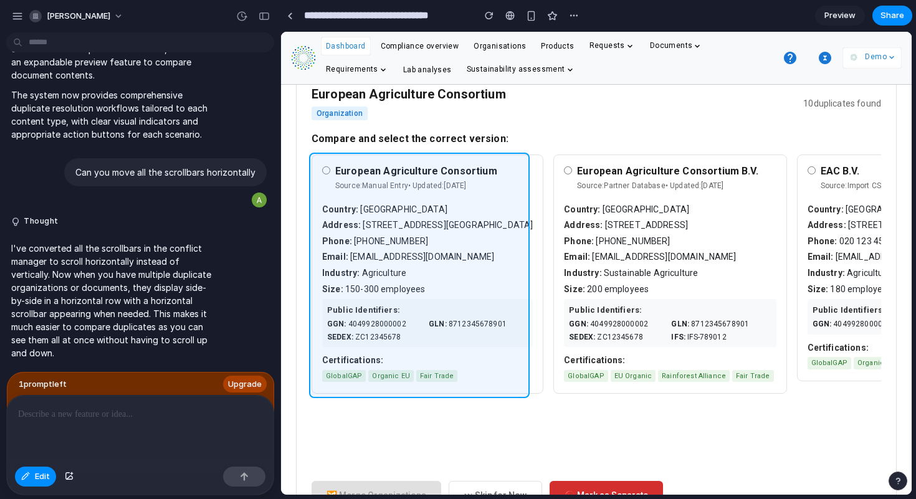
click at [519, 173] on div at bounding box center [597, 263] width 630 height 462
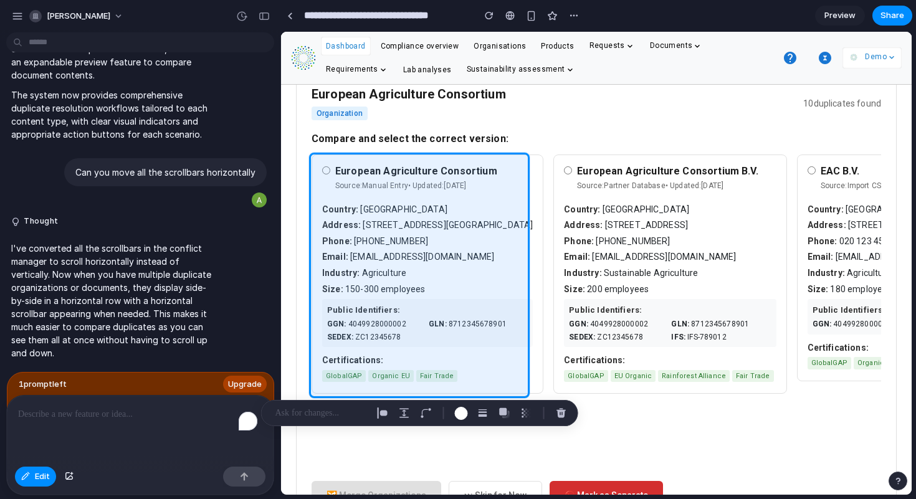
click at [61, 411] on p "To enrich screen reader interactions, please activate Accessibility in Grammarl…" at bounding box center [140, 414] width 244 height 15
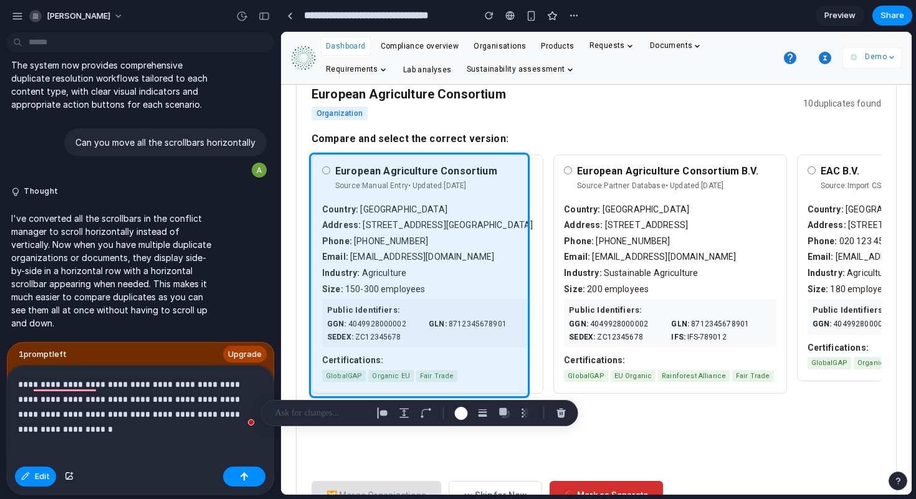
scroll to position [2218, 0]
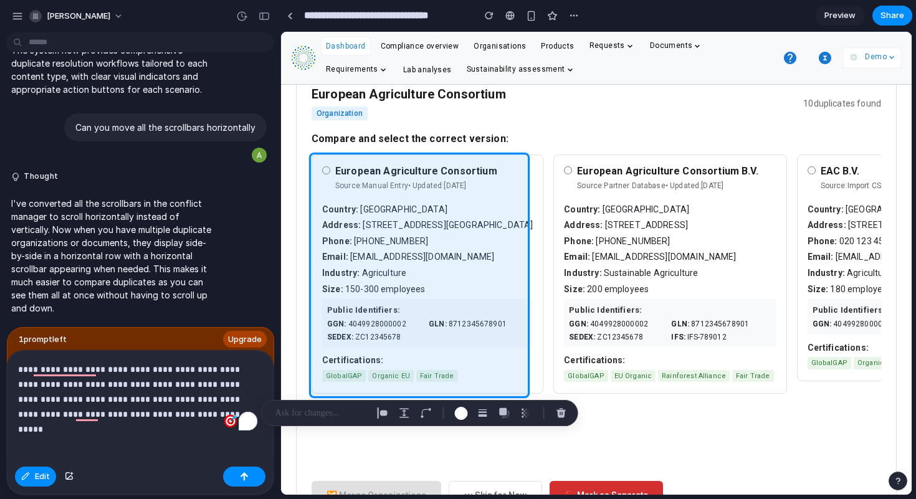
click at [191, 412] on p "**********" at bounding box center [137, 392] width 239 height 60
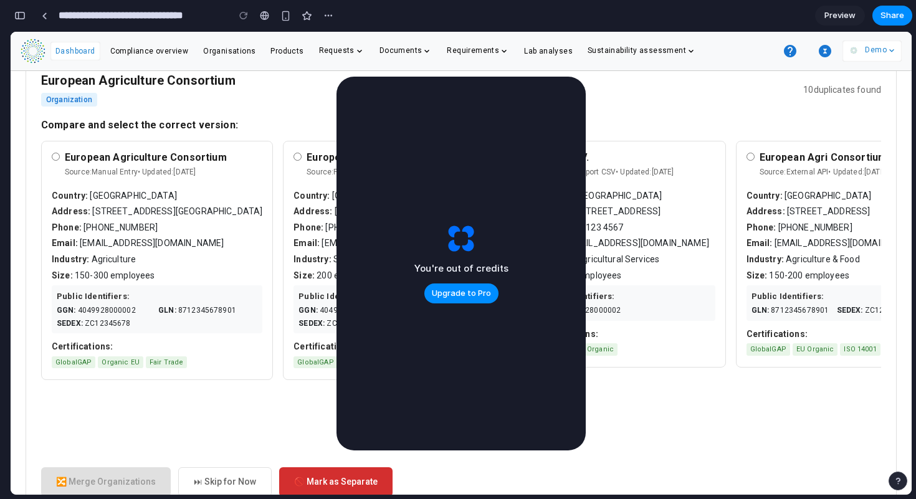
scroll to position [5036, 0]
click at [467, 297] on span "Upgrade to Pro" at bounding box center [461, 293] width 59 height 12
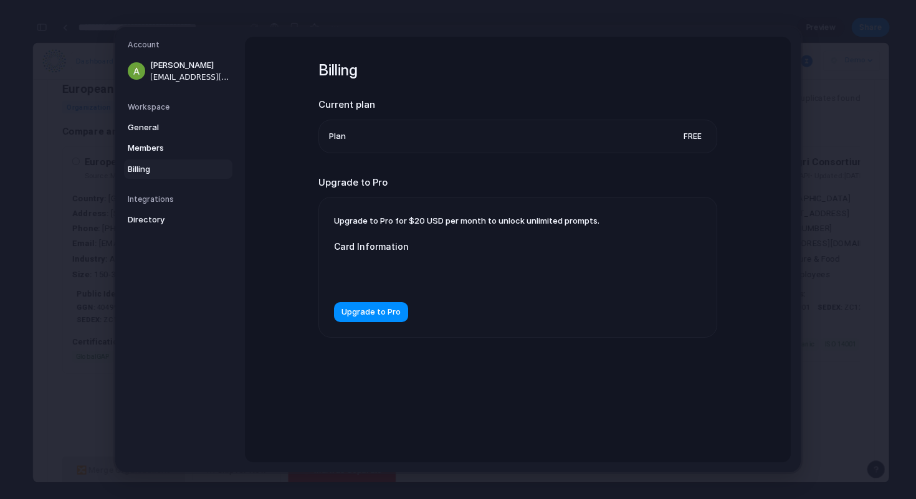
scroll to position [5012, 0]
click at [500, 143] on li "Plan Free" at bounding box center [518, 136] width 378 height 32
click at [173, 163] on span "Billing" at bounding box center [168, 169] width 80 height 12
click at [453, 212] on div "Upgrade to Pro for $20 USD per month to unlock unlimited prompts. Card Informat…" at bounding box center [517, 267] width 397 height 140
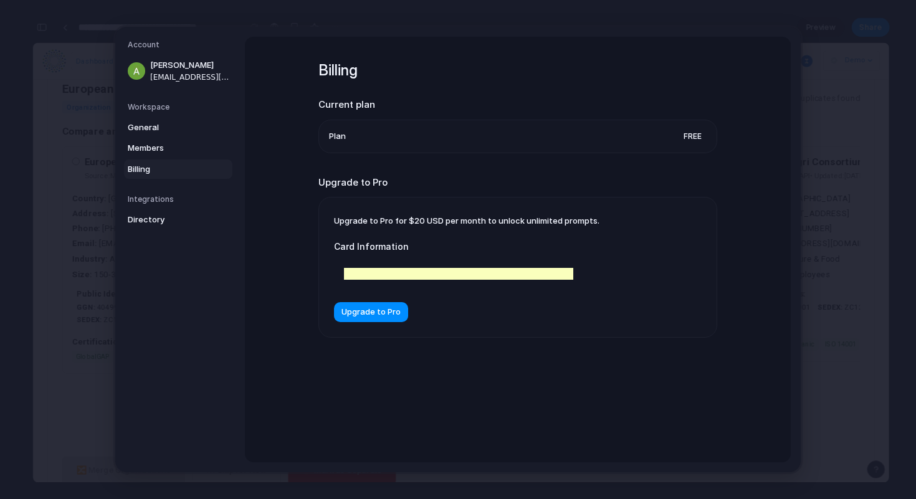
scroll to position [5633, 0]
click at [366, 316] on span "Upgrade to Pro" at bounding box center [370, 312] width 59 height 12
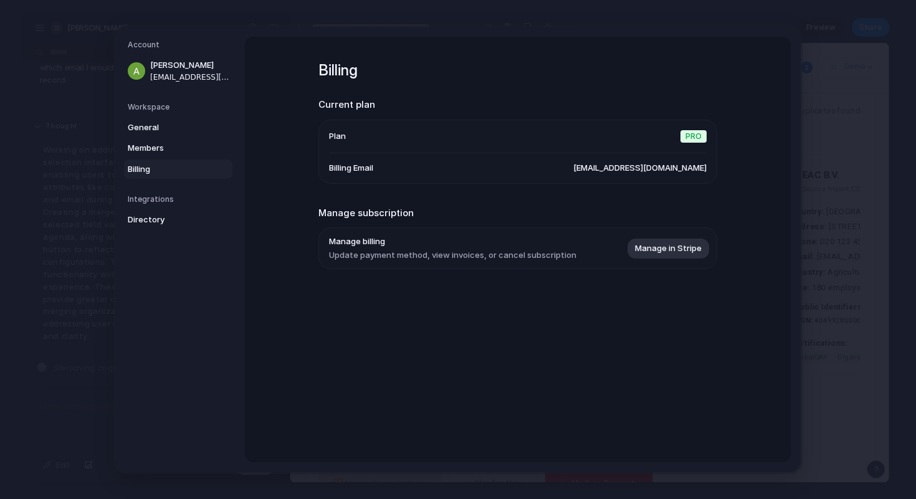
scroll to position [2532, 0]
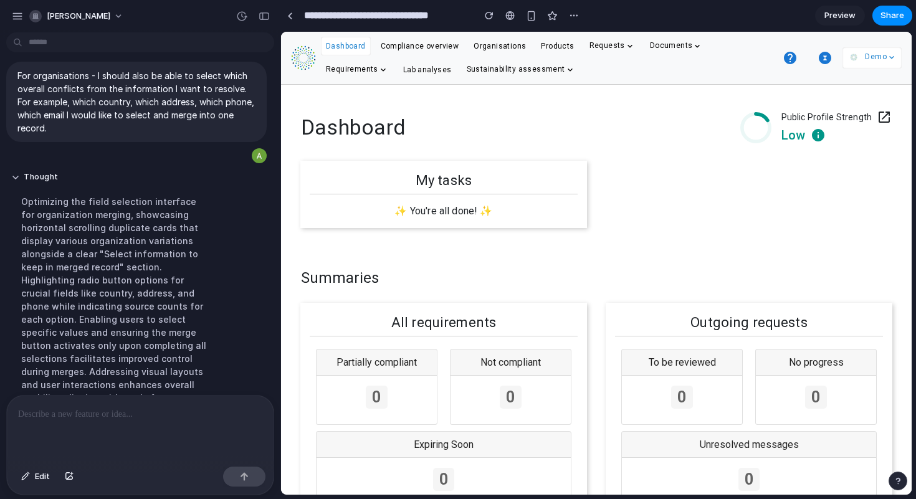
scroll to position [2716, 0]
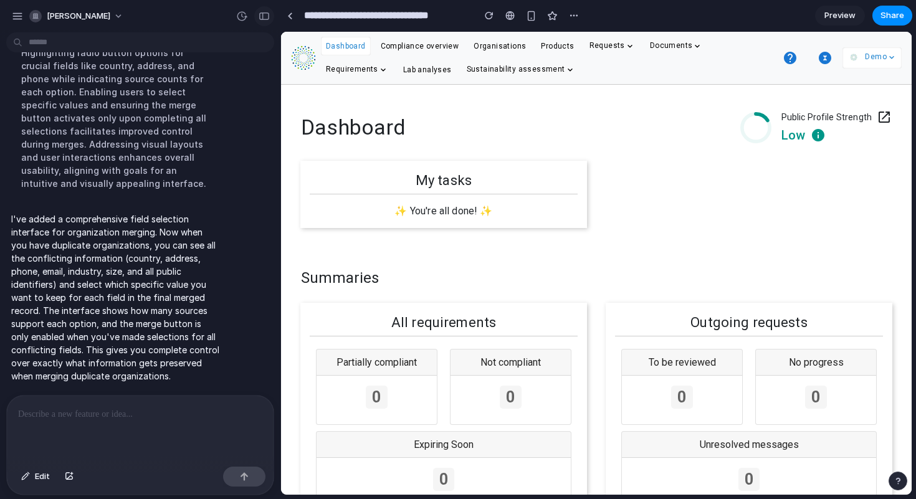
click at [265, 19] on div "button" at bounding box center [264, 16] width 11 height 9
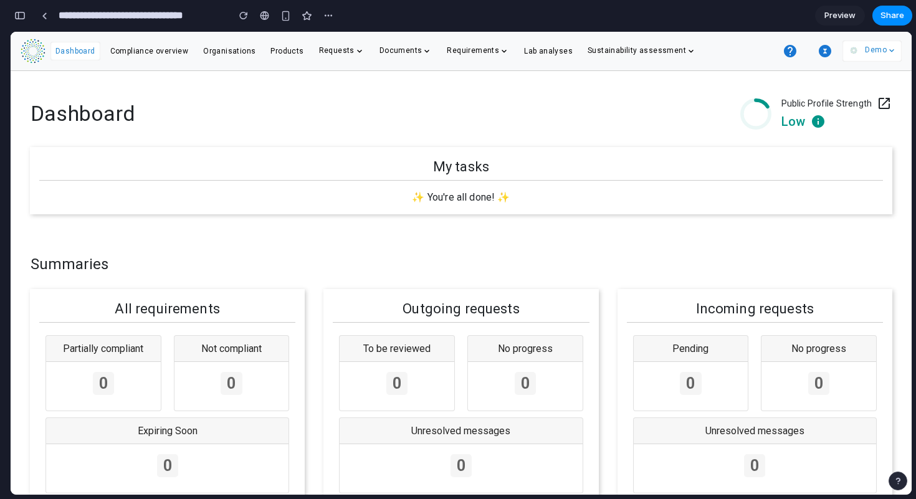
click at [823, 50] on icon "button" at bounding box center [825, 51] width 12 height 12
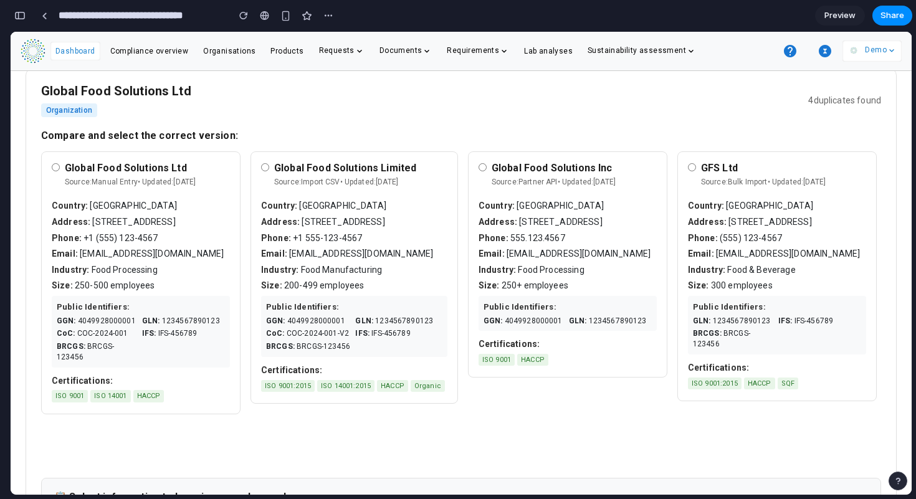
scroll to position [0, 245]
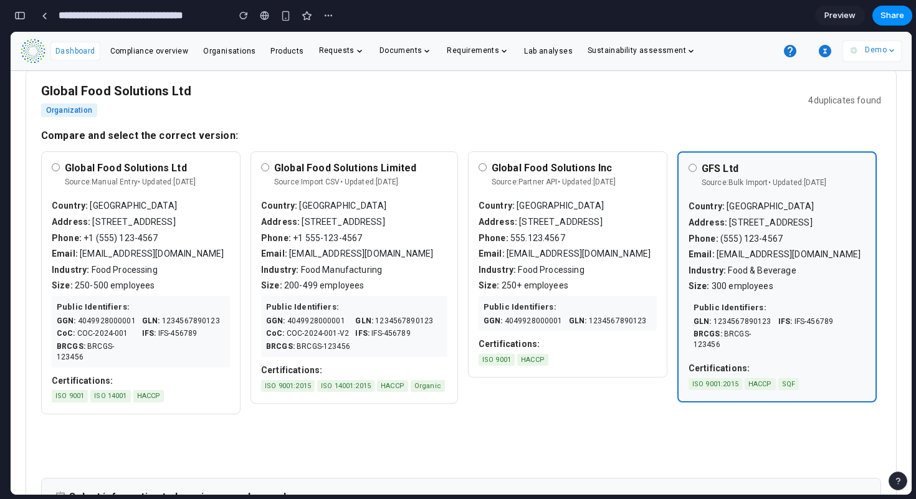
click at [688, 163] on div "GFS Ltd Source: Bulk Import • Updated: [DATE]" at bounding box center [776, 178] width 177 height 31
click at [22, 16] on div "button" at bounding box center [19, 15] width 11 height 9
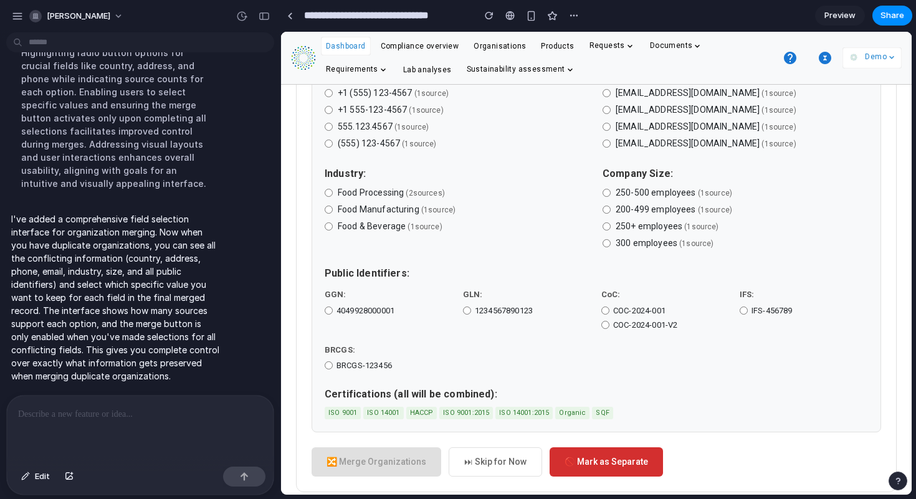
scroll to position [701, 0]
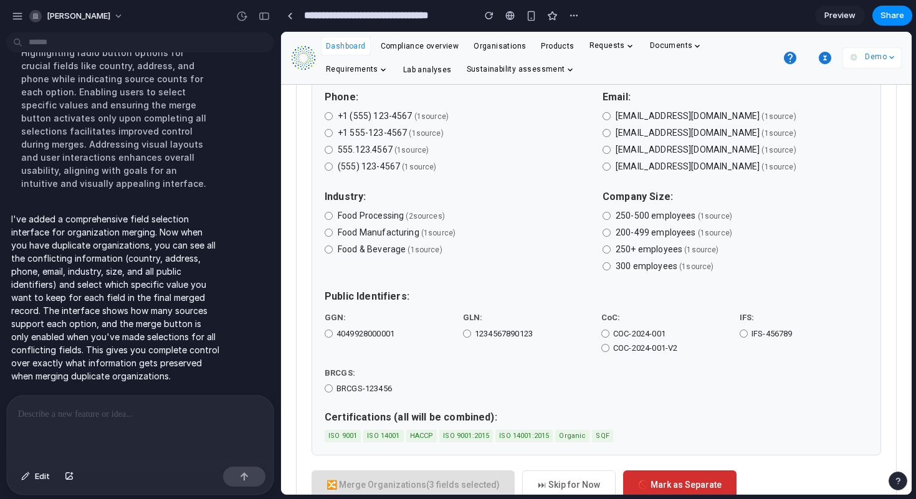
click at [604, 340] on label "COC-2024-001" at bounding box center [665, 334] width 128 height 12
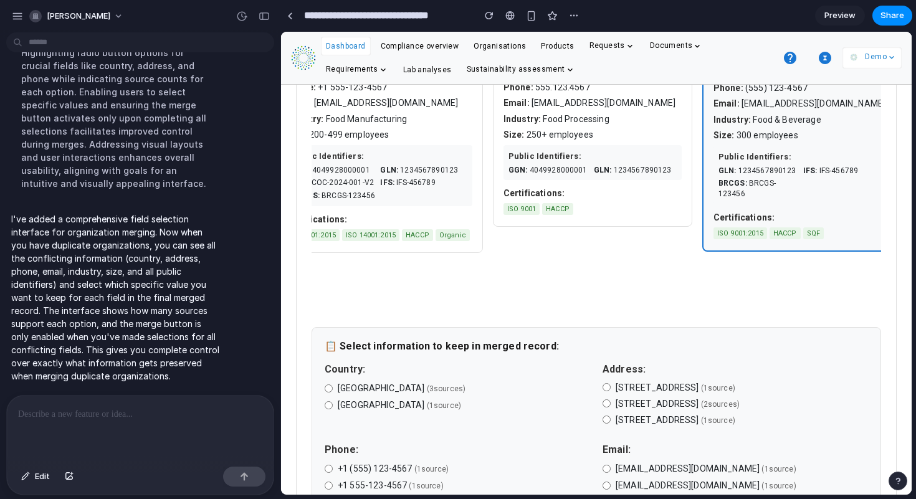
scroll to position [333, 0]
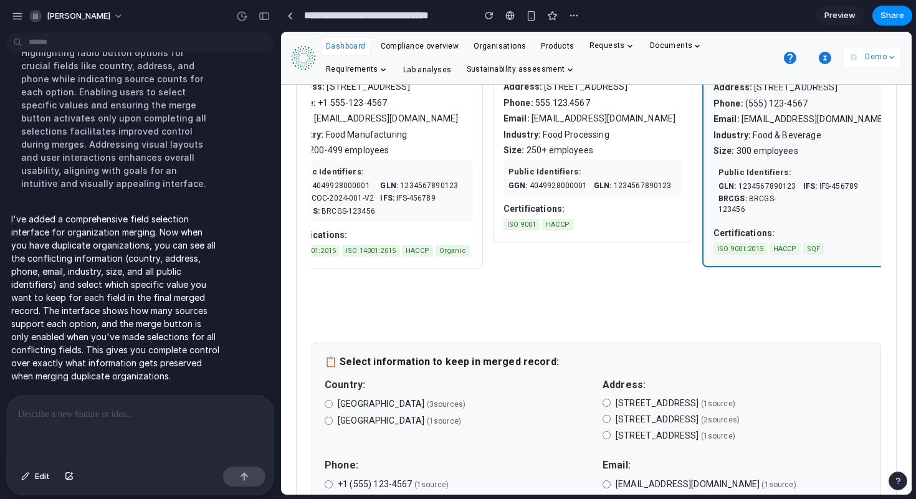
click at [829, 14] on span "Preview" at bounding box center [839, 15] width 31 height 12
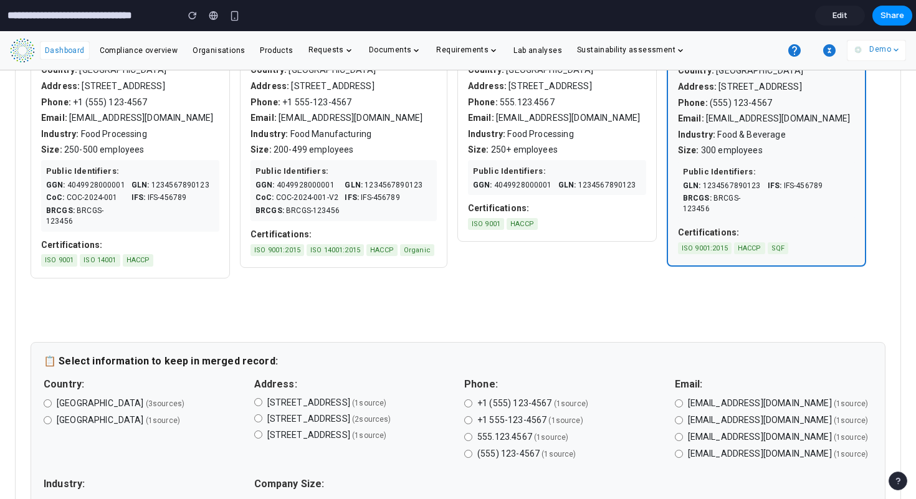
scroll to position [317, 0]
